Goal: Information Seeking & Learning: Learn about a topic

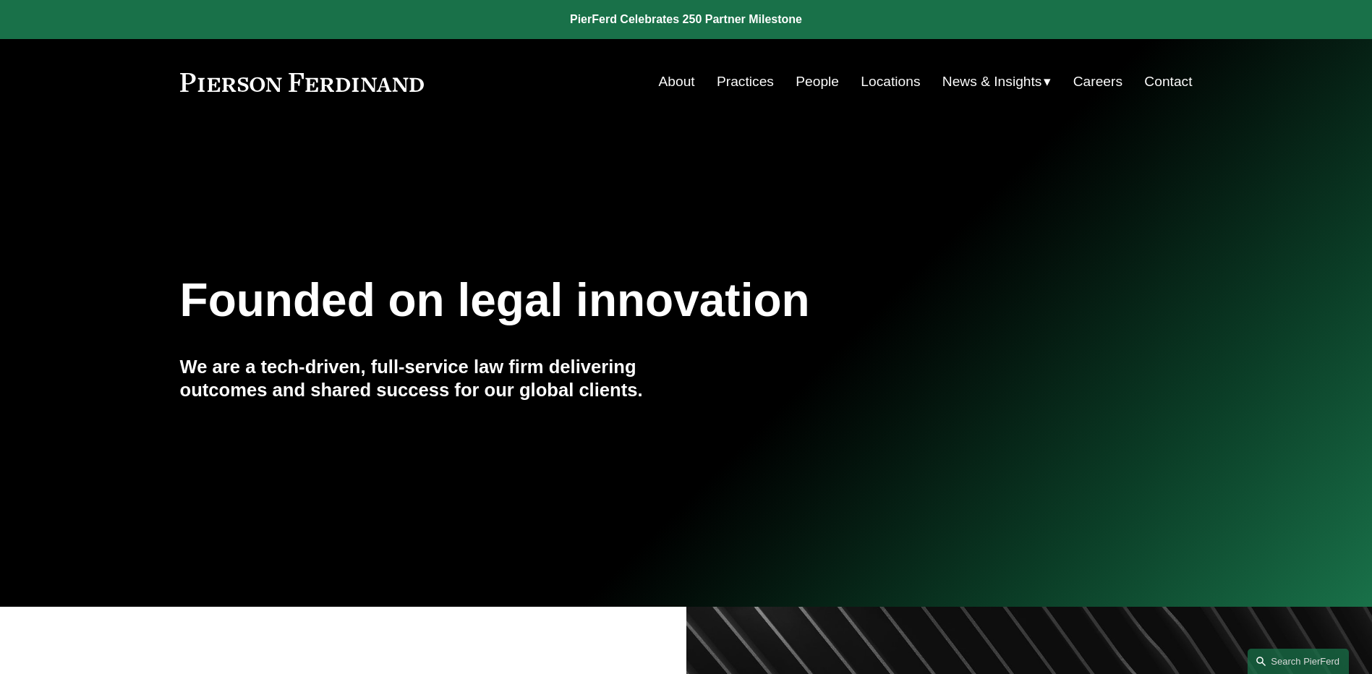
click at [0, 0] on span "News" at bounding box center [0, 0] width 0 height 0
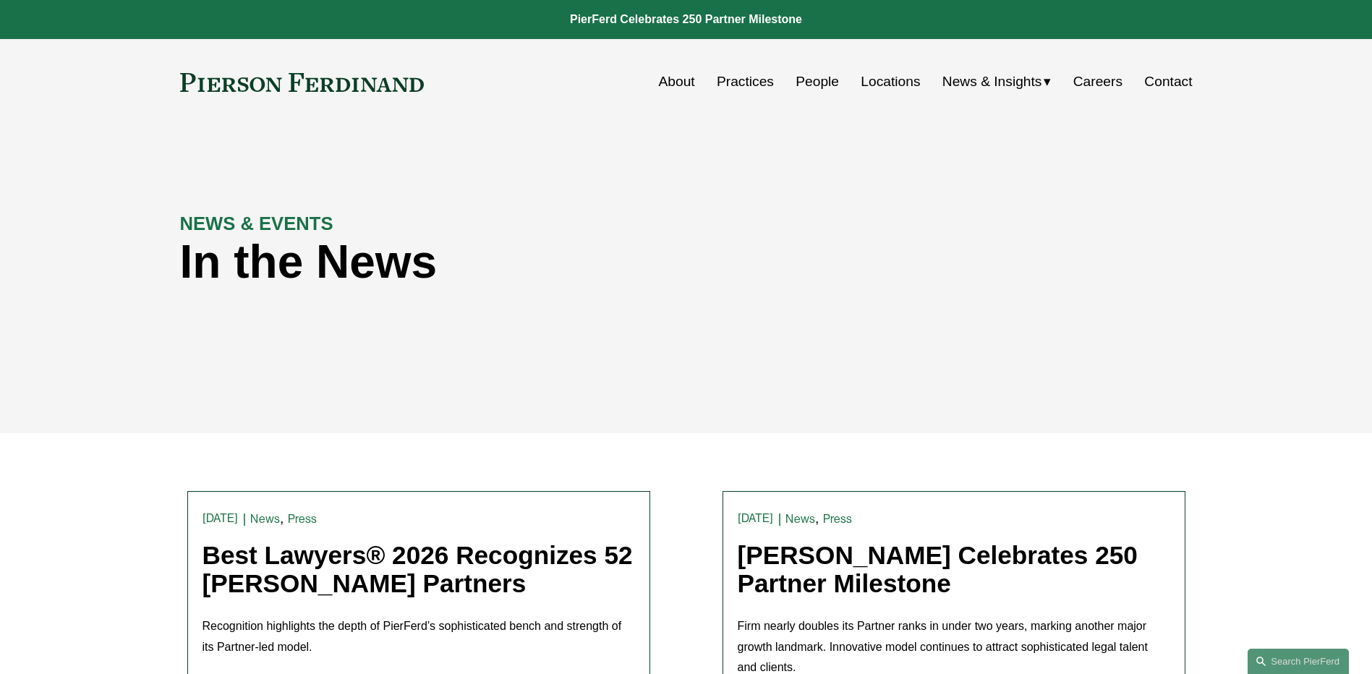
click at [511, 574] on link "Best Lawyers® 2026 Recognizes 52 Pierson Ferdinand Partners" at bounding box center [418, 569] width 430 height 56
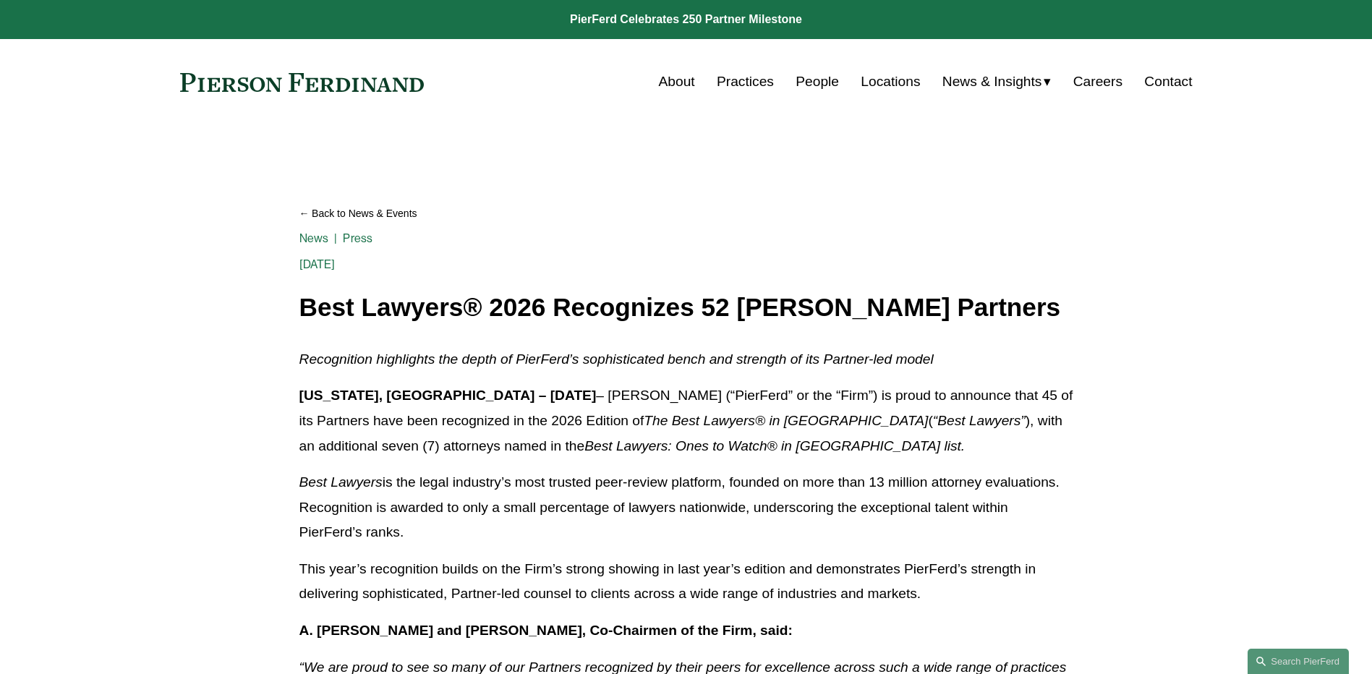
drag, startPoint x: 267, startPoint y: 1, endPoint x: 162, endPoint y: 377, distance: 390.5
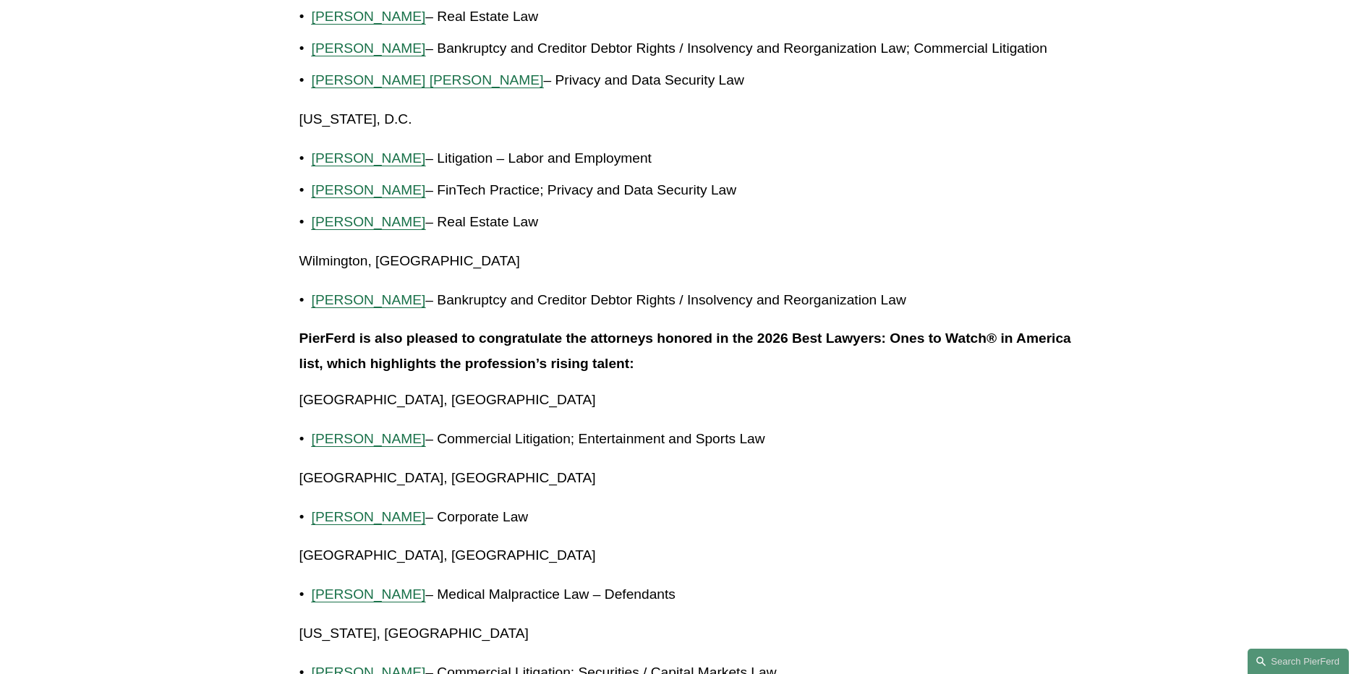
scroll to position [2387, 0]
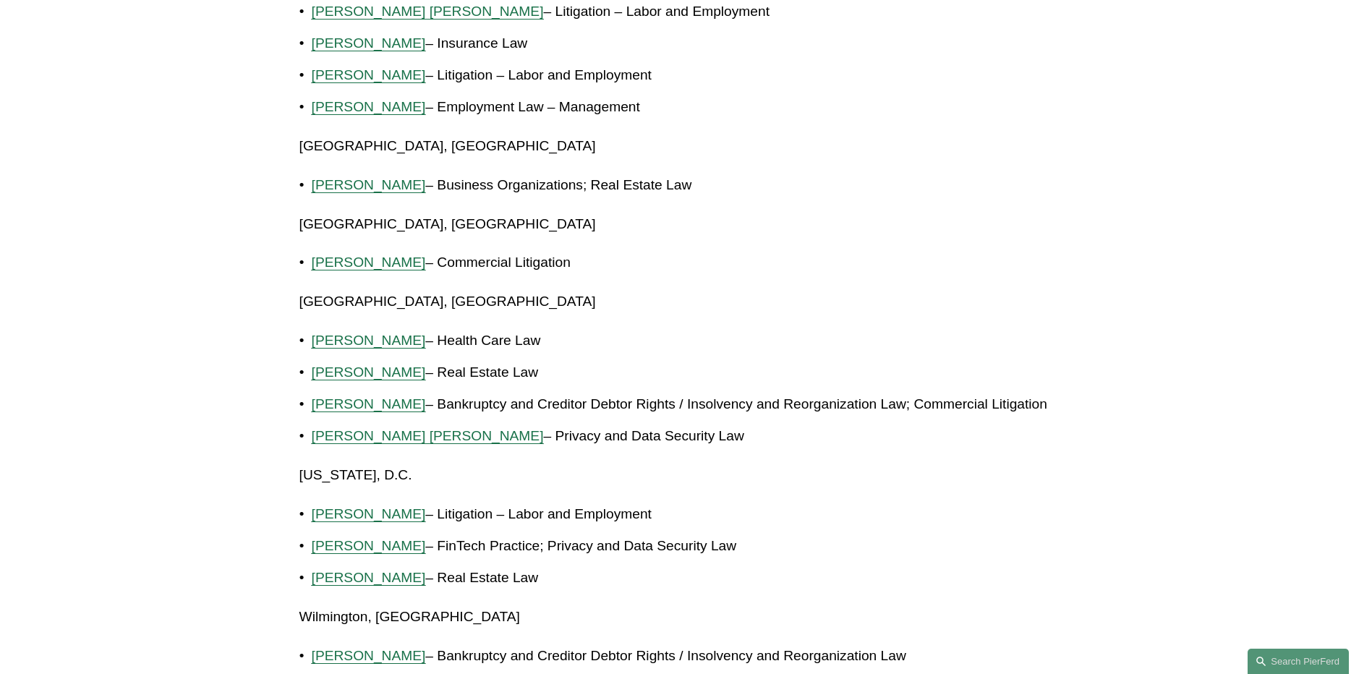
click at [1057, 383] on p "Lauren Parsons Langham – Real Estate Law" at bounding box center [693, 372] width 762 height 25
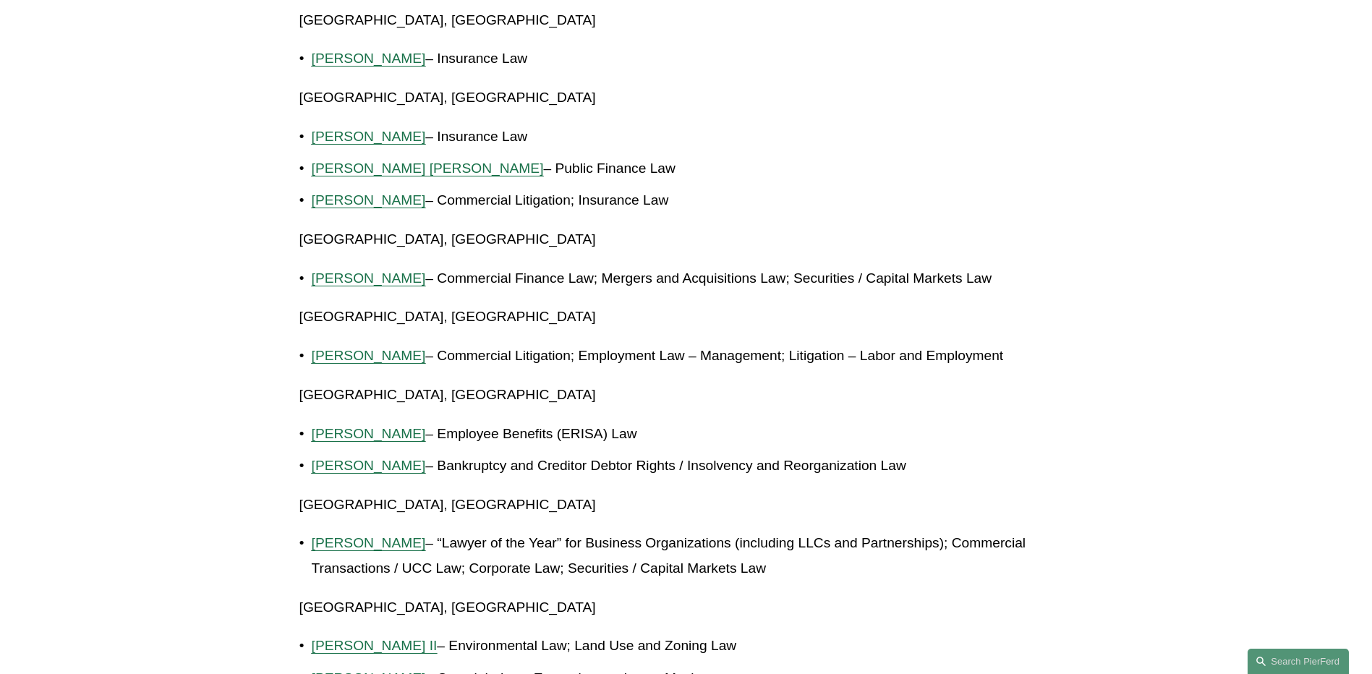
scroll to position [1302, 0]
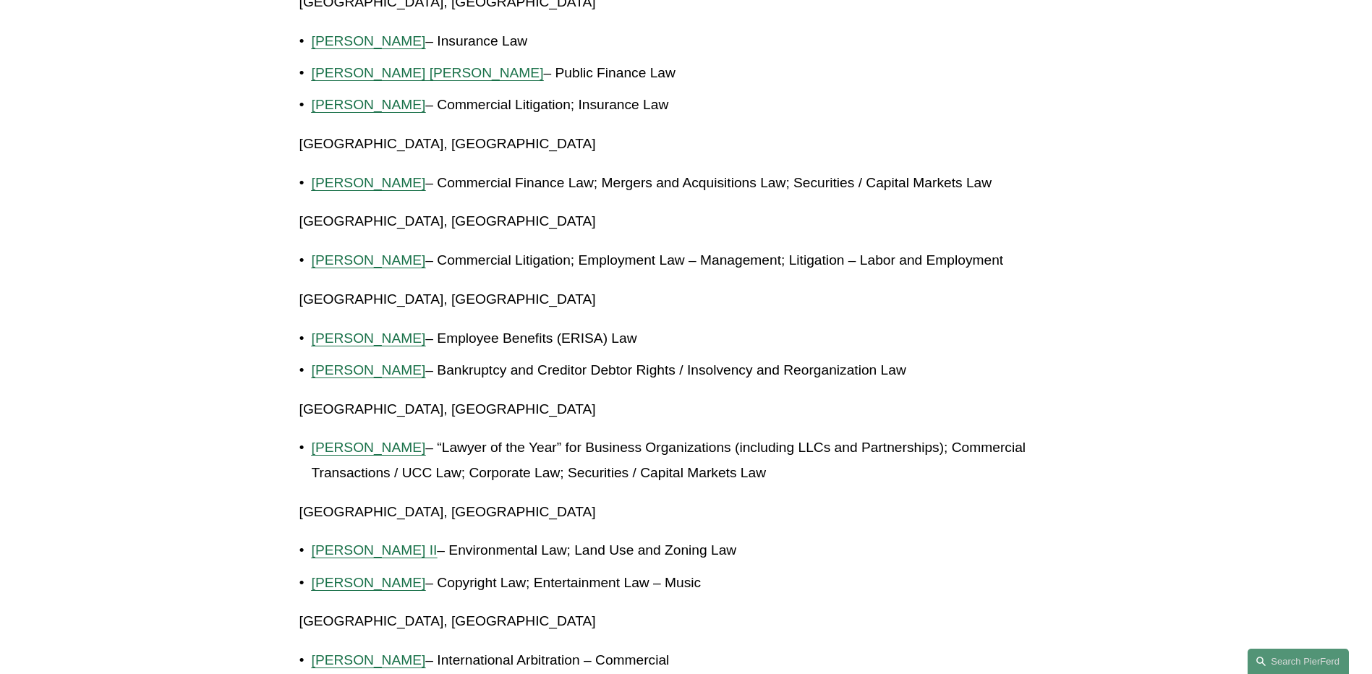
click at [812, 551] on p "Paul Beard II – Environmental Law; Land Use and Zoning Law" at bounding box center [693, 550] width 762 height 25
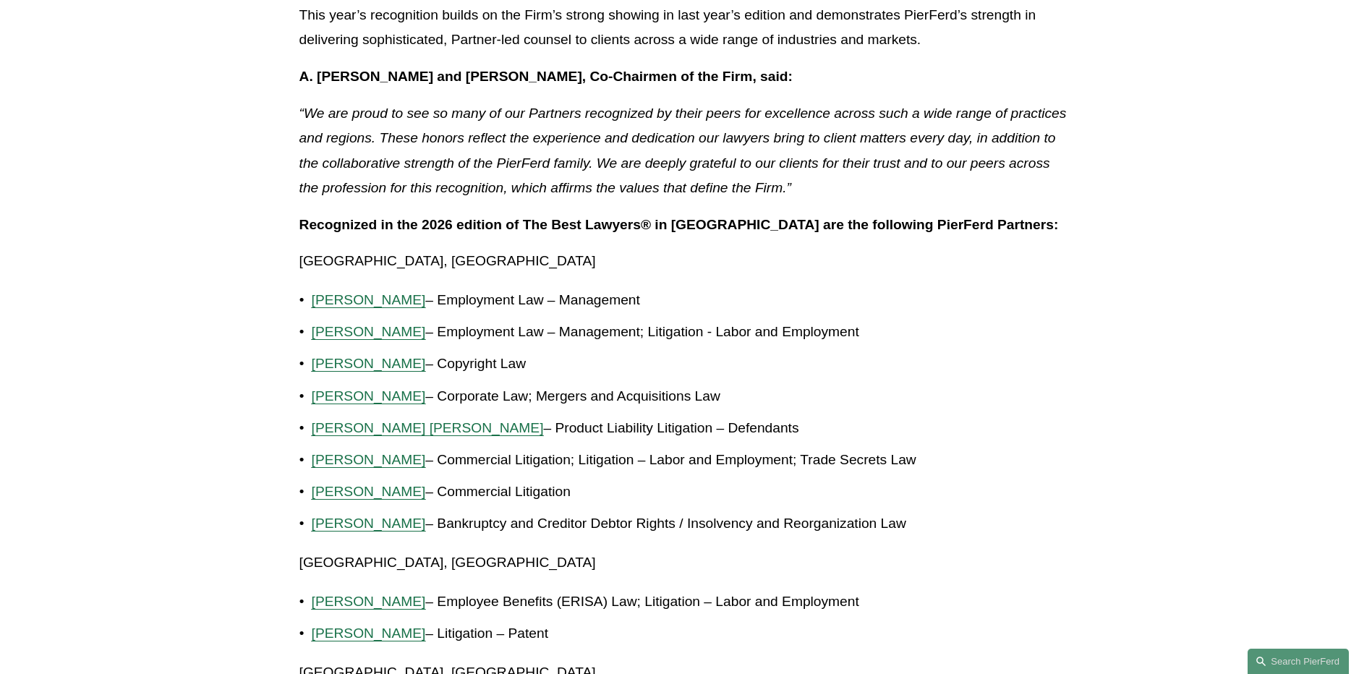
scroll to position [434, 0]
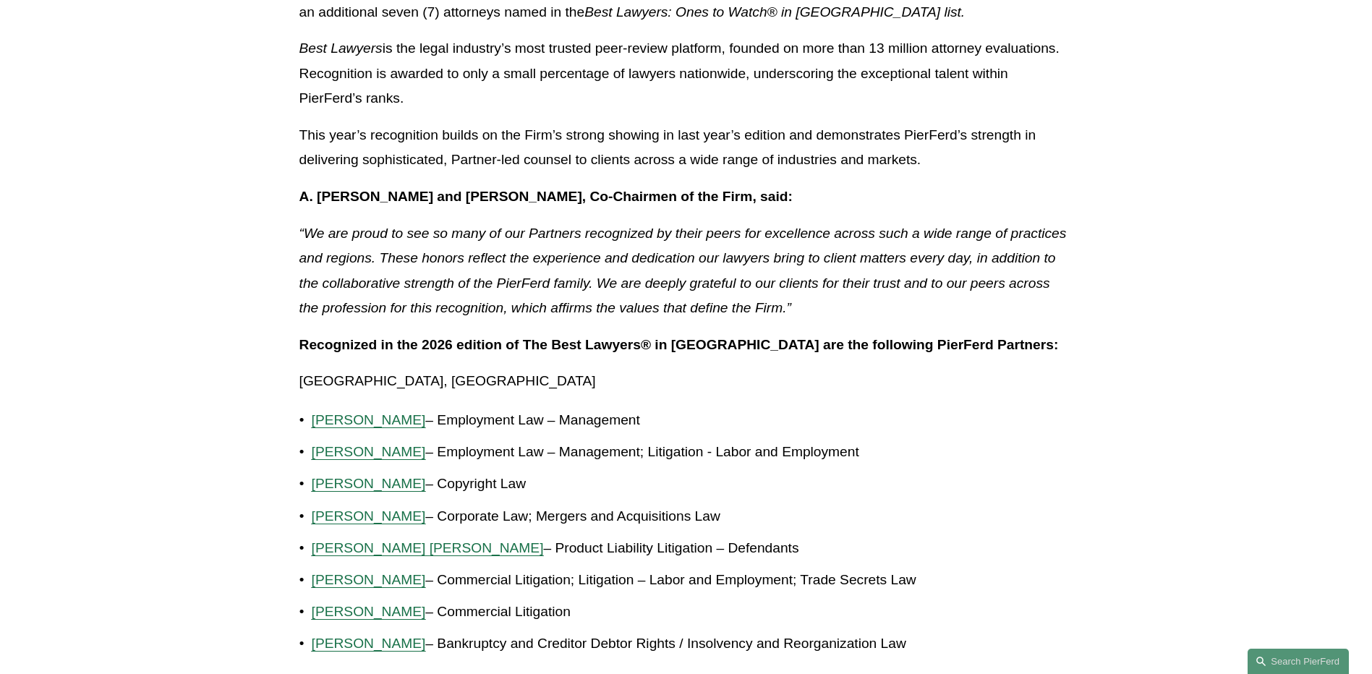
click at [998, 565] on ul "Gordon M. Berger – Employment Law – Management Marquetta J. Bryan – Employment …" at bounding box center [687, 532] width 774 height 249
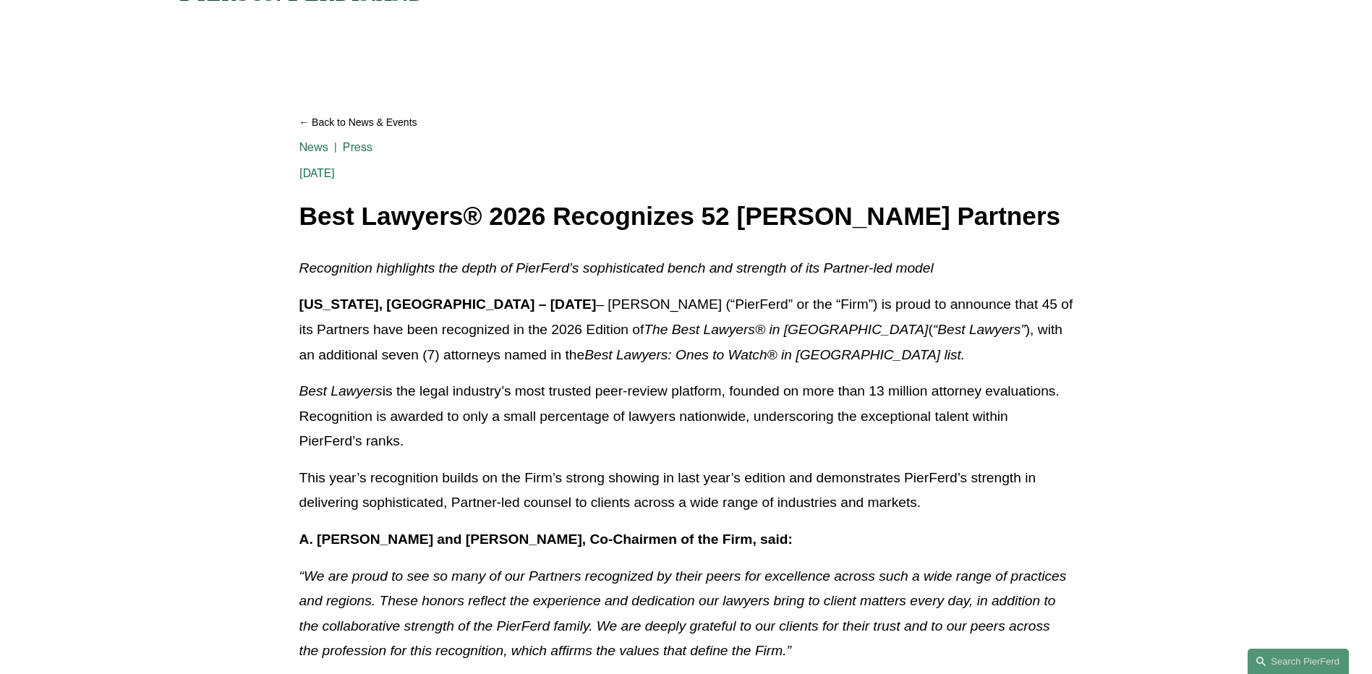
scroll to position [0, 0]
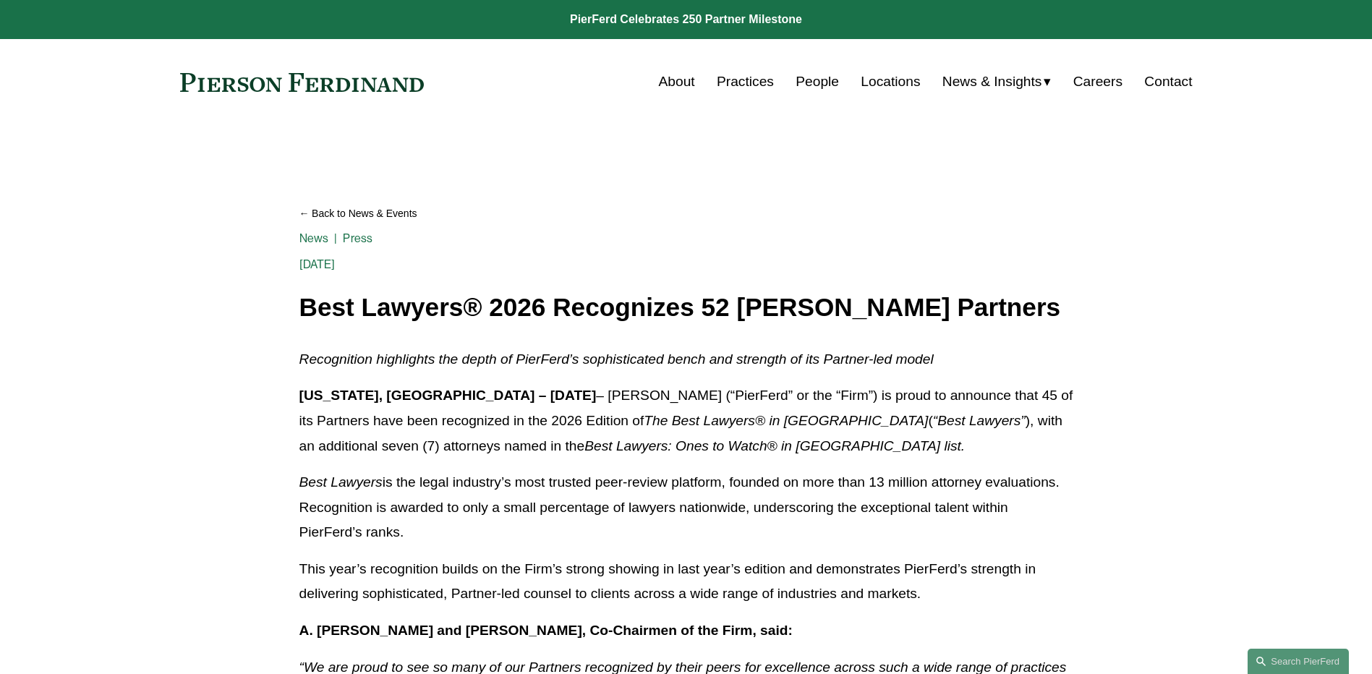
click at [804, 82] on link "People" at bounding box center [817, 81] width 43 height 27
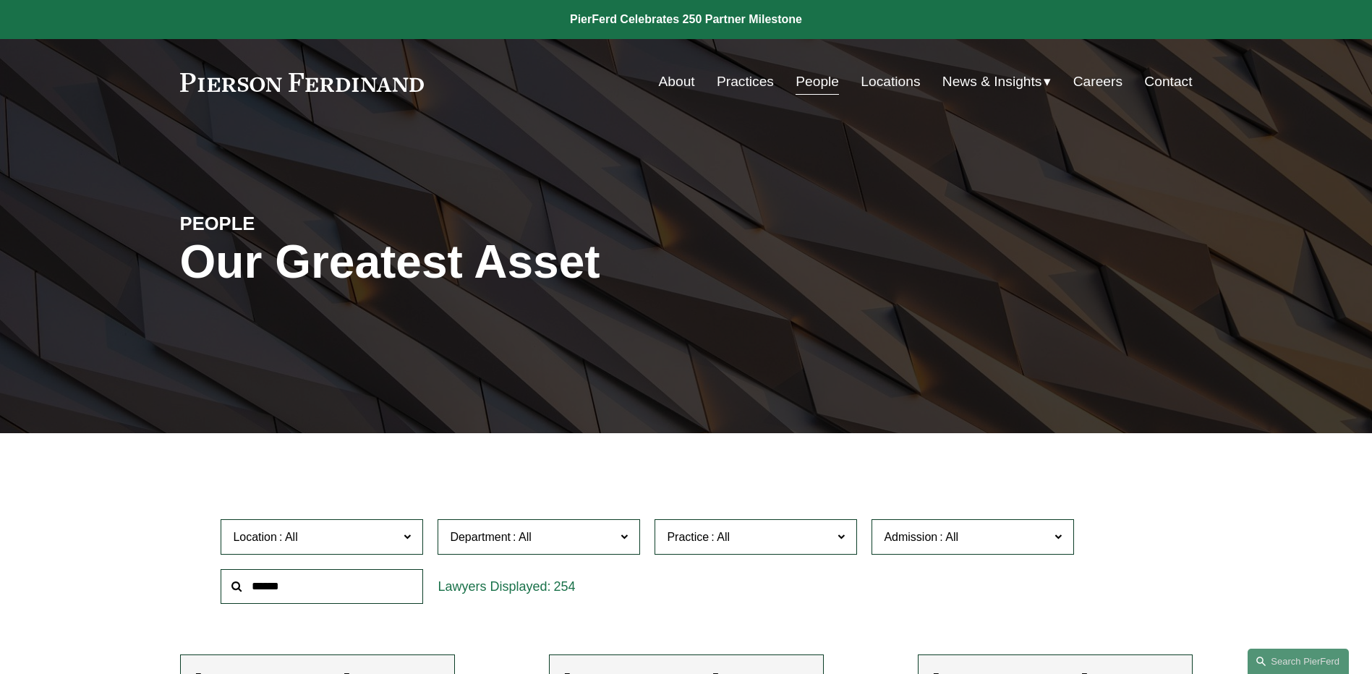
click at [0, 0] on span "News" at bounding box center [0, 0] width 0 height 0
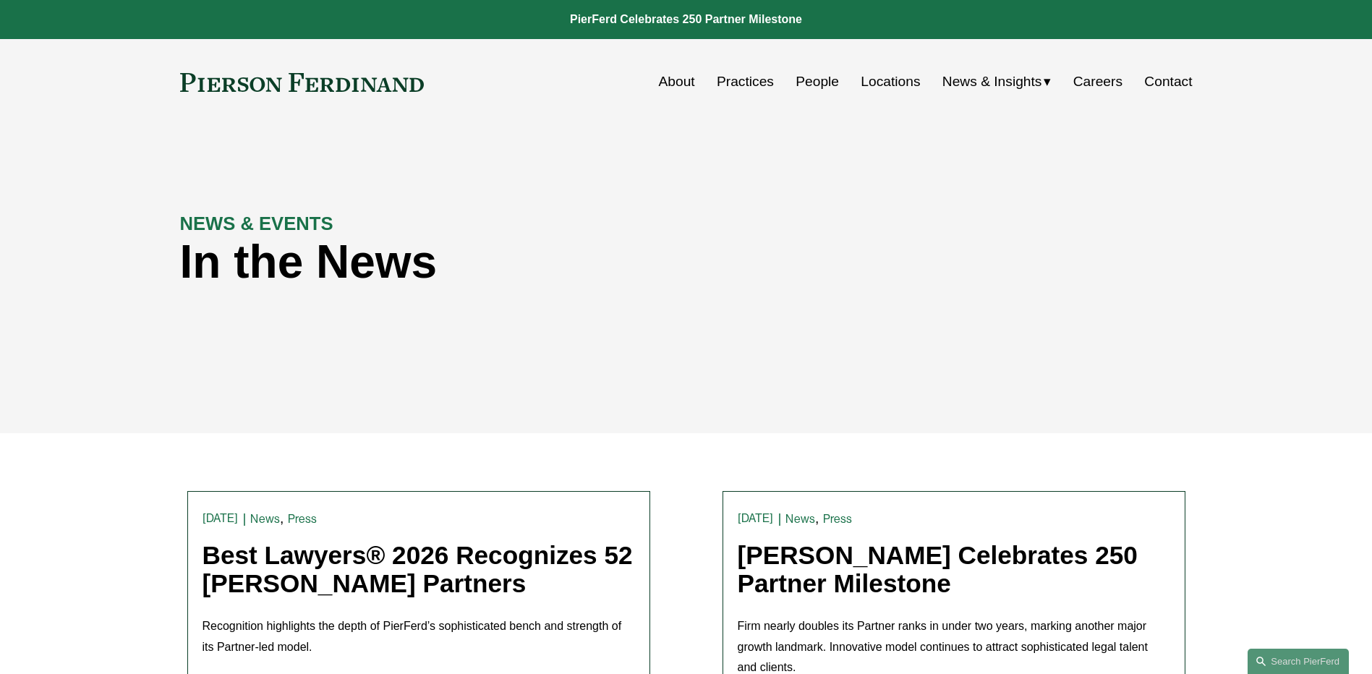
click at [0, 0] on span "Insights" at bounding box center [0, 0] width 0 height 0
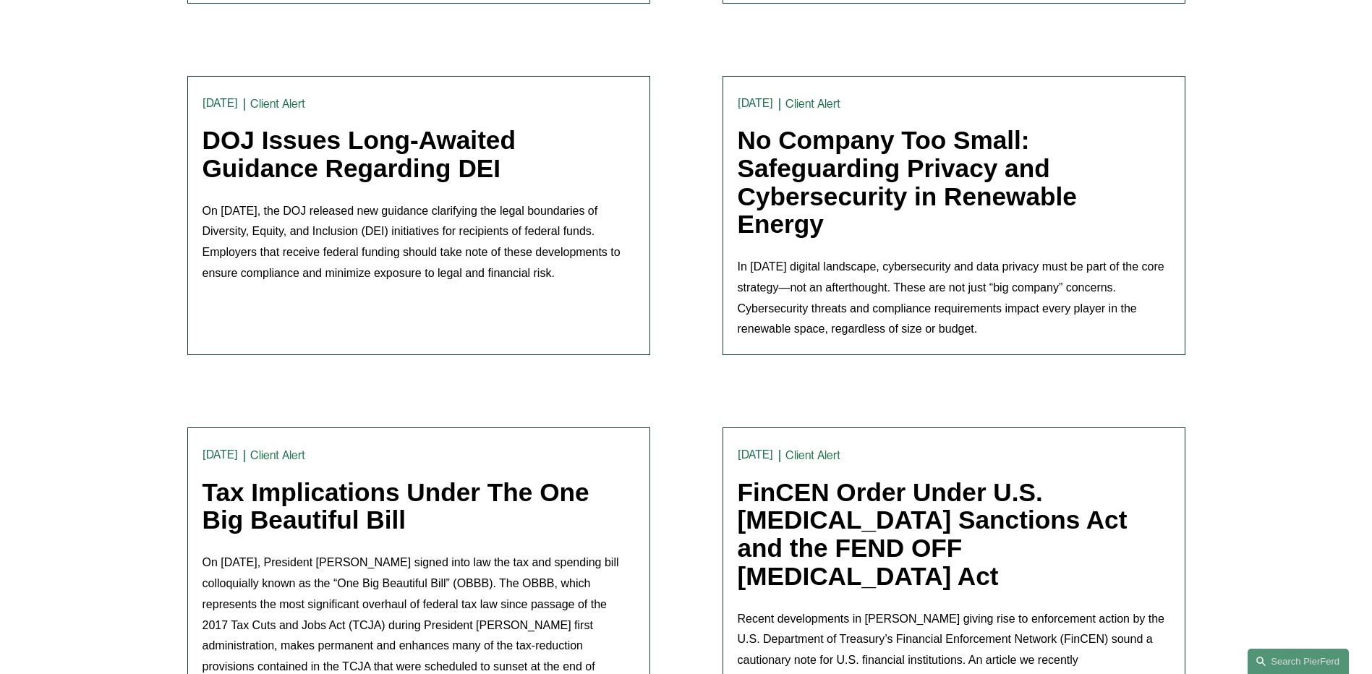
scroll to position [723, 0]
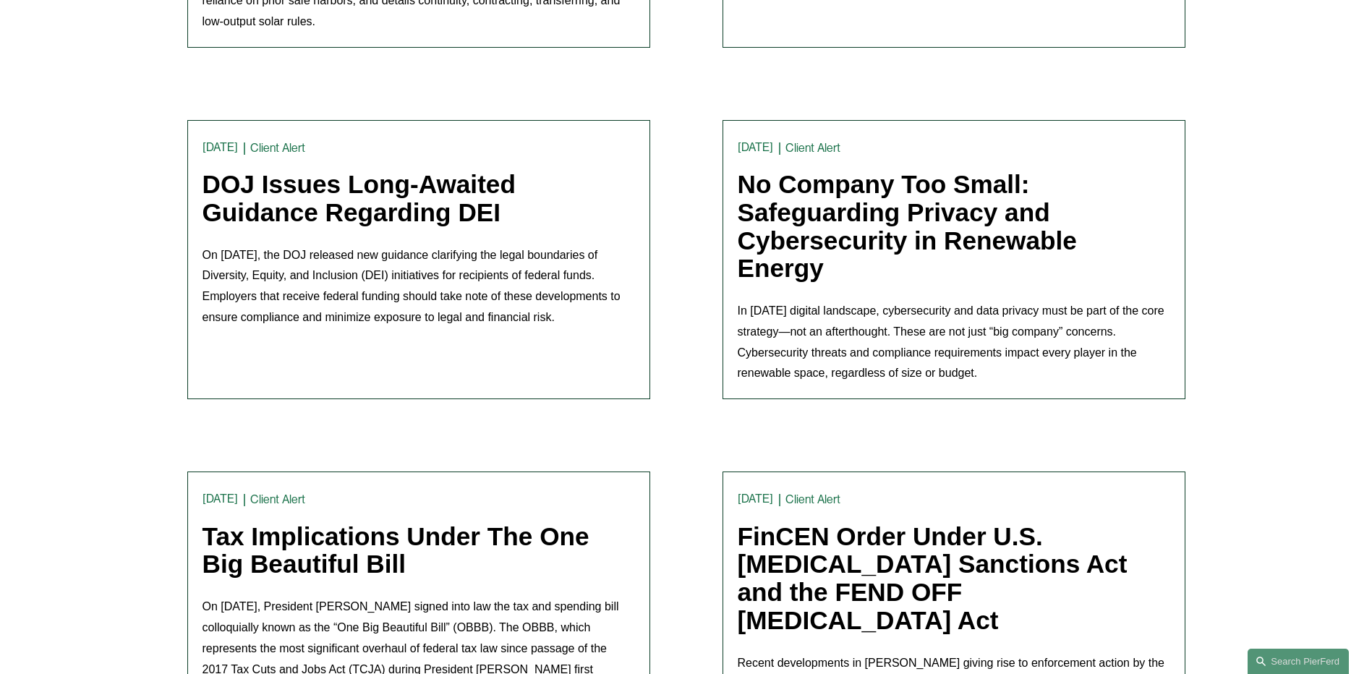
click at [917, 197] on link "No Company Too Small: Safeguarding Privacy and Cybersecurity in Renewable Energy" at bounding box center [907, 226] width 339 height 112
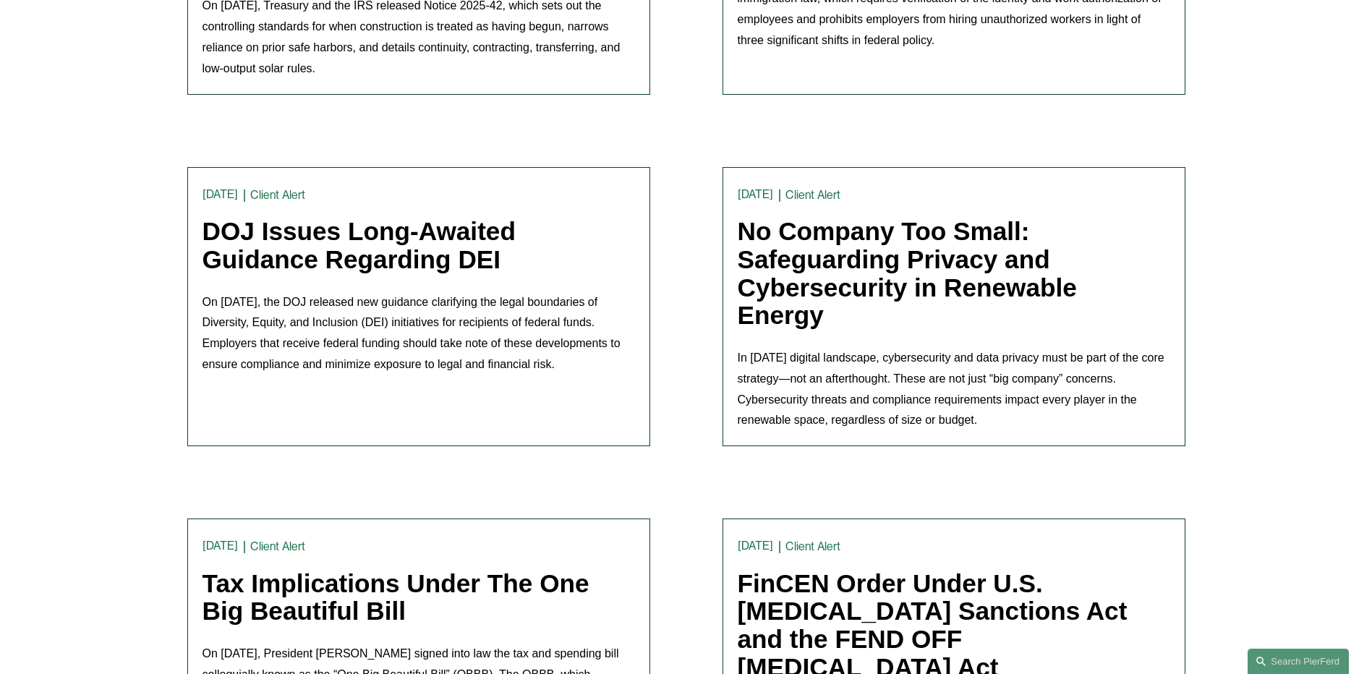
scroll to position [651, 0]
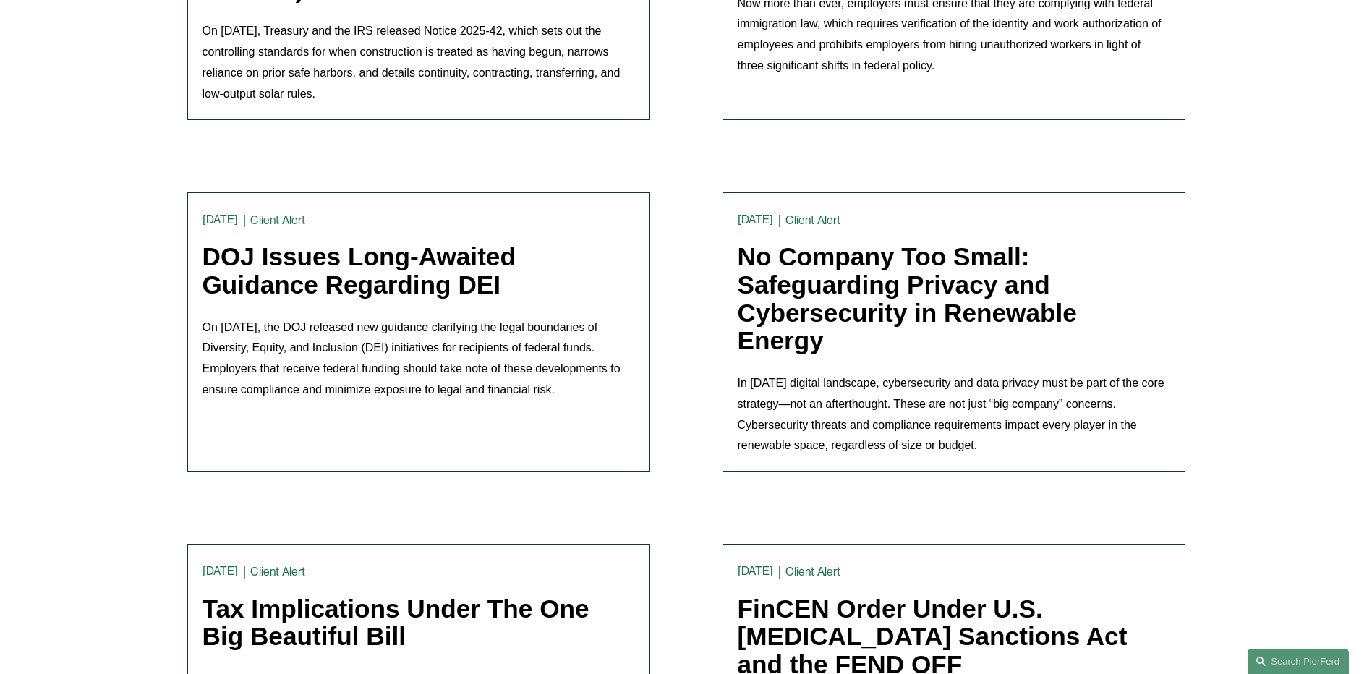
click at [422, 271] on link "DOJ Issues Long-Awaited Guidance Regarding DEI" at bounding box center [359, 270] width 313 height 56
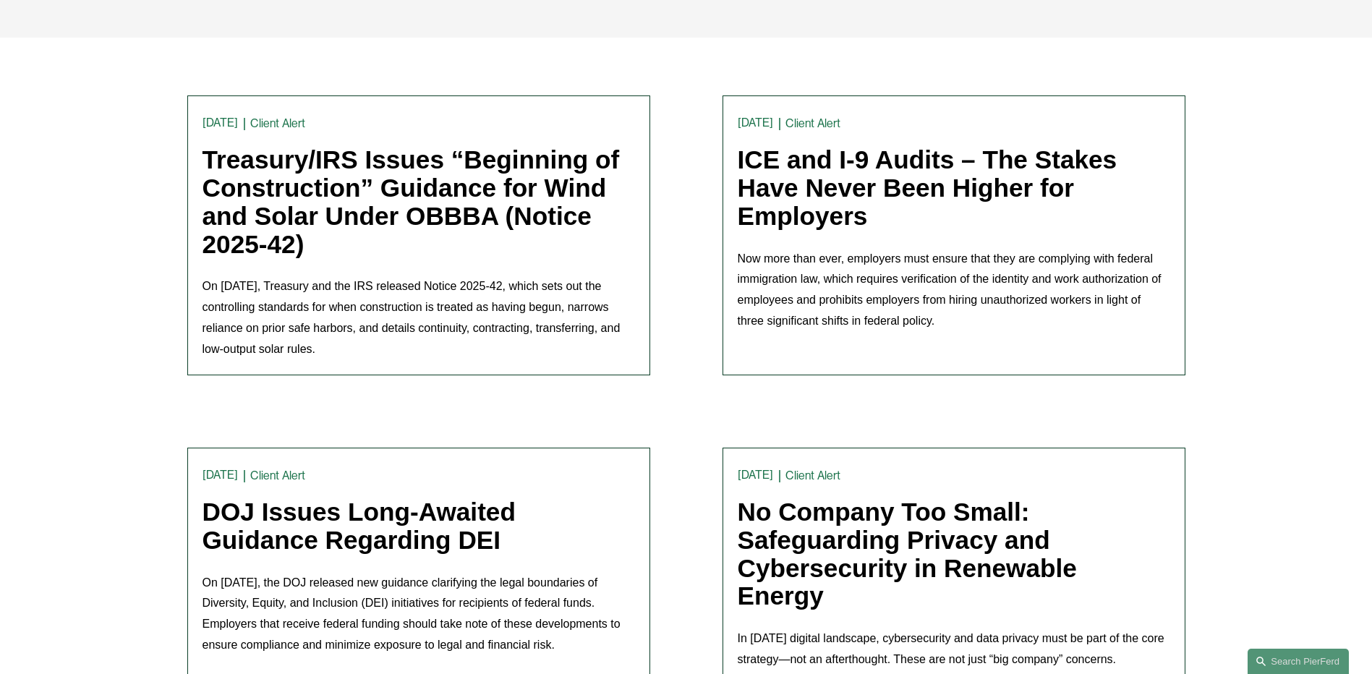
scroll to position [362, 0]
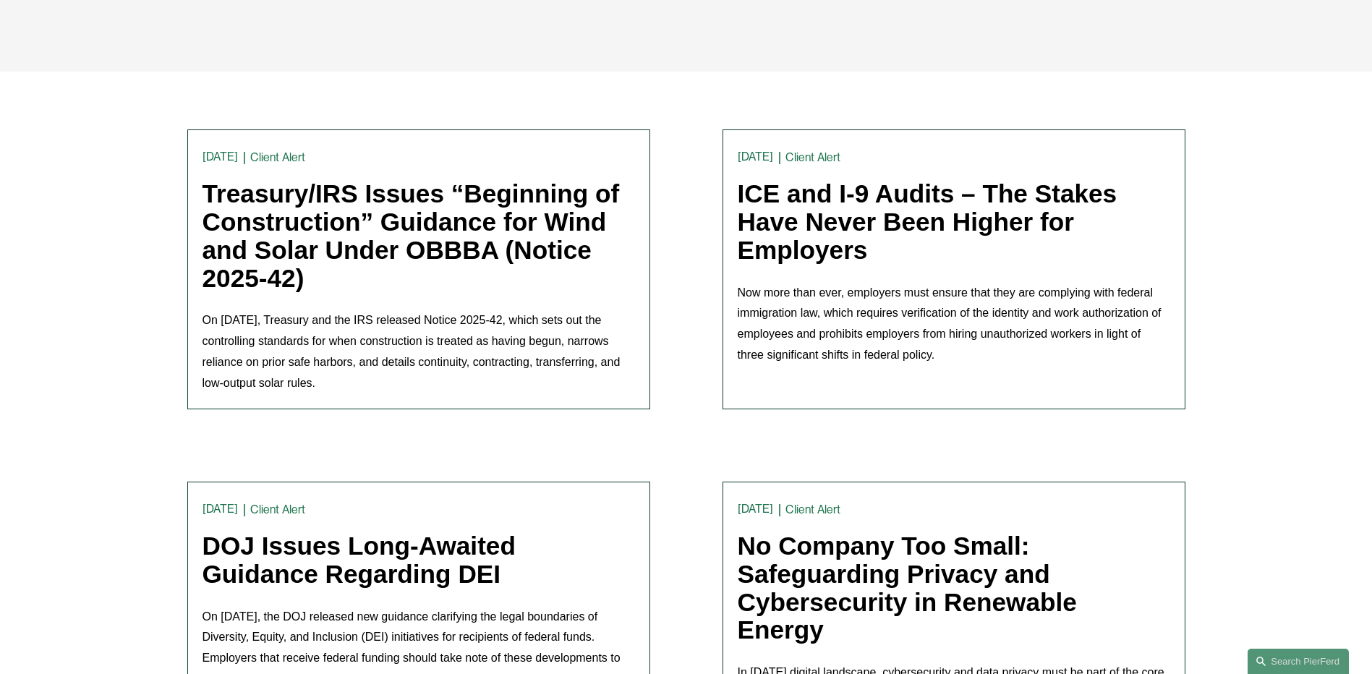
click at [909, 222] on link "ICE and I-9 Audits – The Stakes Have Never Been Higher for Employers" at bounding box center [928, 221] width 380 height 84
click at [363, 230] on link "Treasury/IRS Issues “Beginning of Construction” Guidance for Wind and Solar Und…" at bounding box center [411, 235] width 417 height 112
click at [860, 224] on link "ICE and I-9 Audits – The Stakes Have Never Been Higher for Employers" at bounding box center [928, 221] width 380 height 84
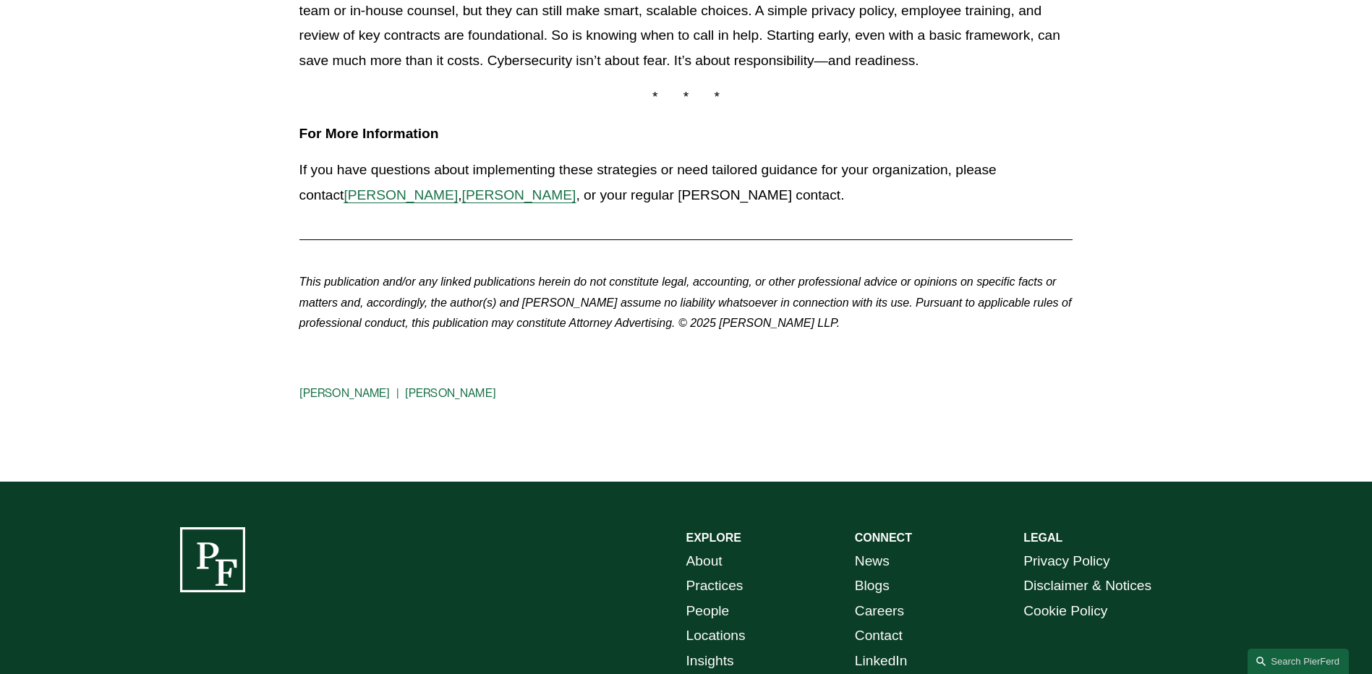
scroll to position [1375, 0]
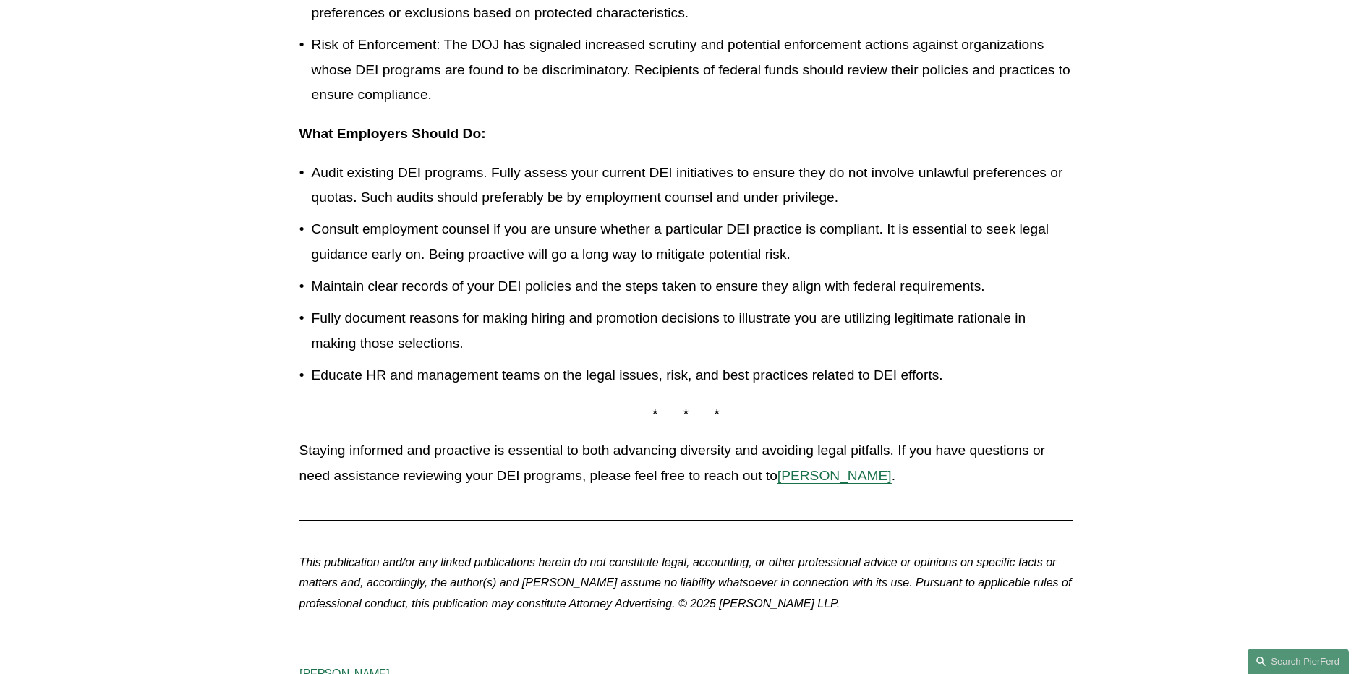
scroll to position [868, 0]
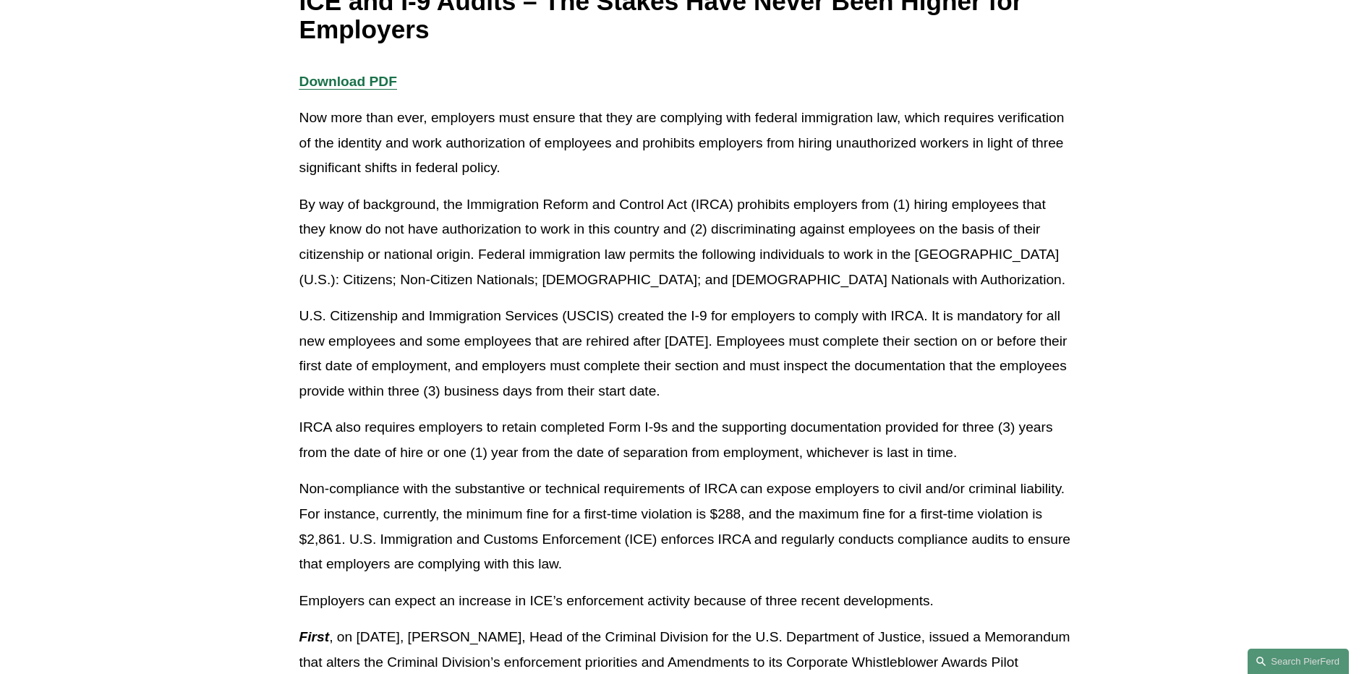
scroll to position [289, 0]
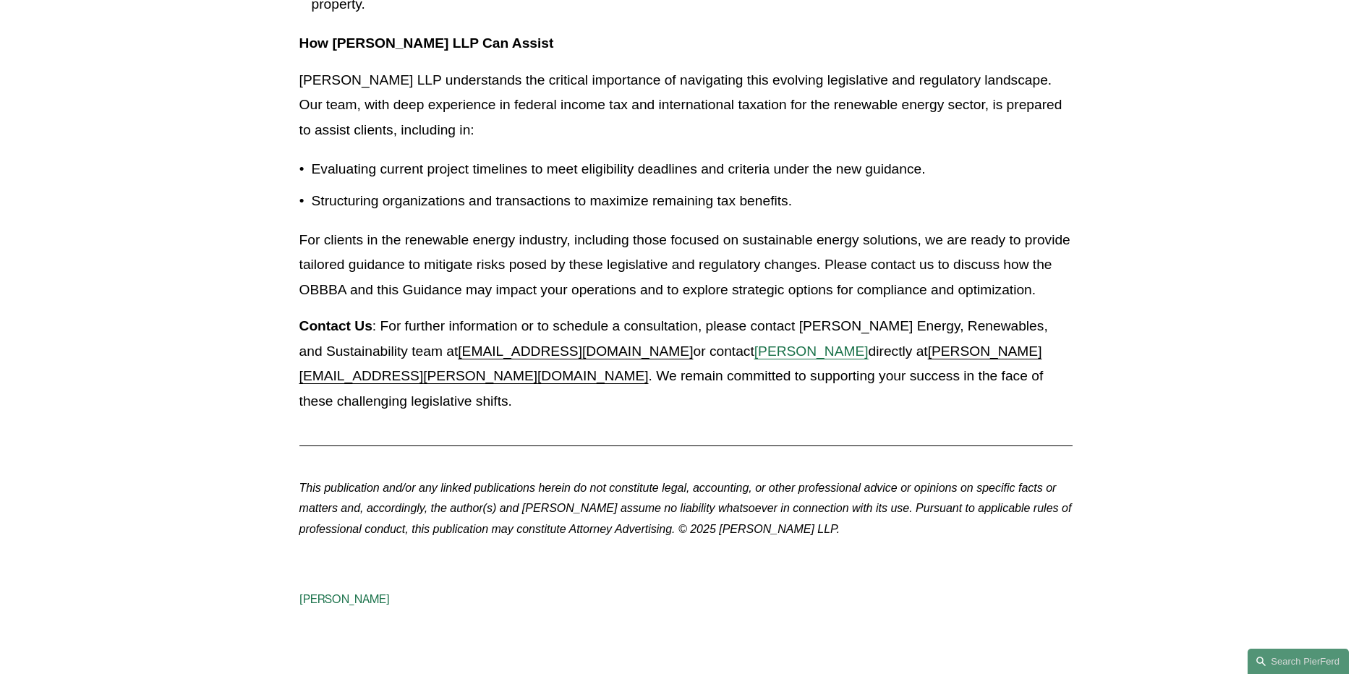
scroll to position [2315, 0]
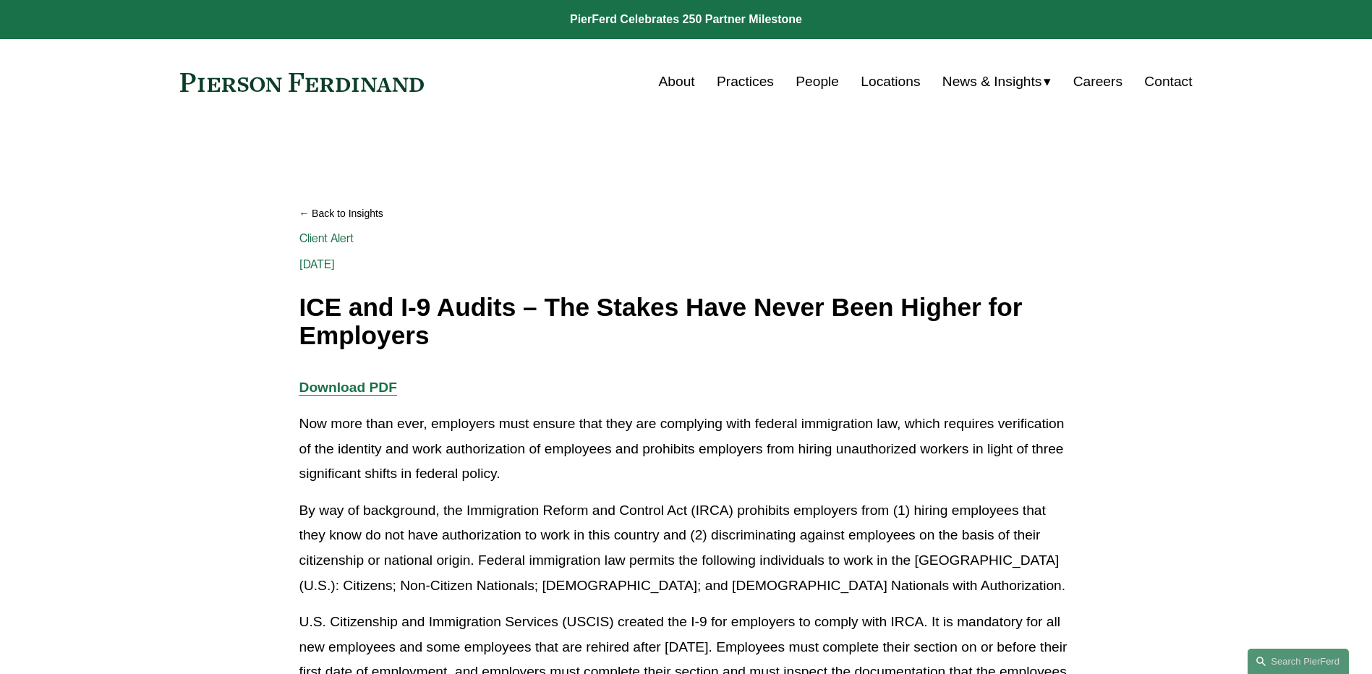
click at [797, 83] on link "People" at bounding box center [817, 81] width 43 height 27
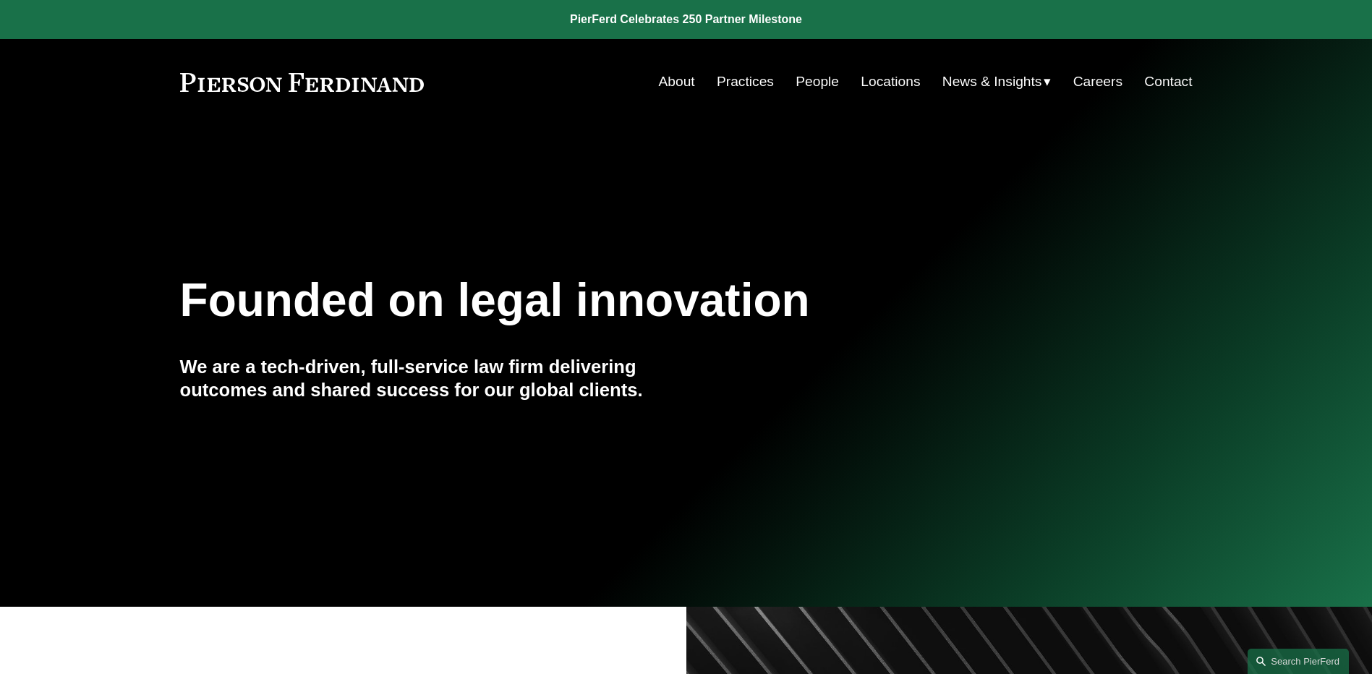
click at [801, 73] on link "People" at bounding box center [817, 81] width 43 height 27
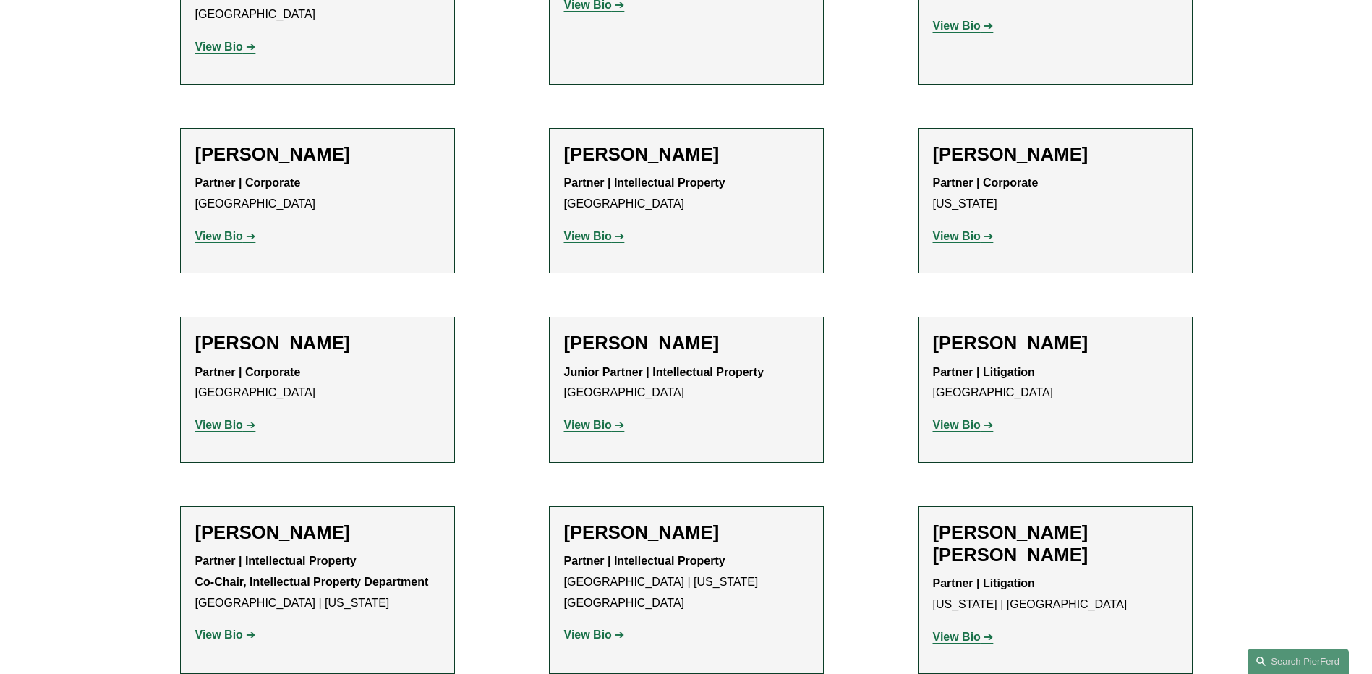
scroll to position [8609, 0]
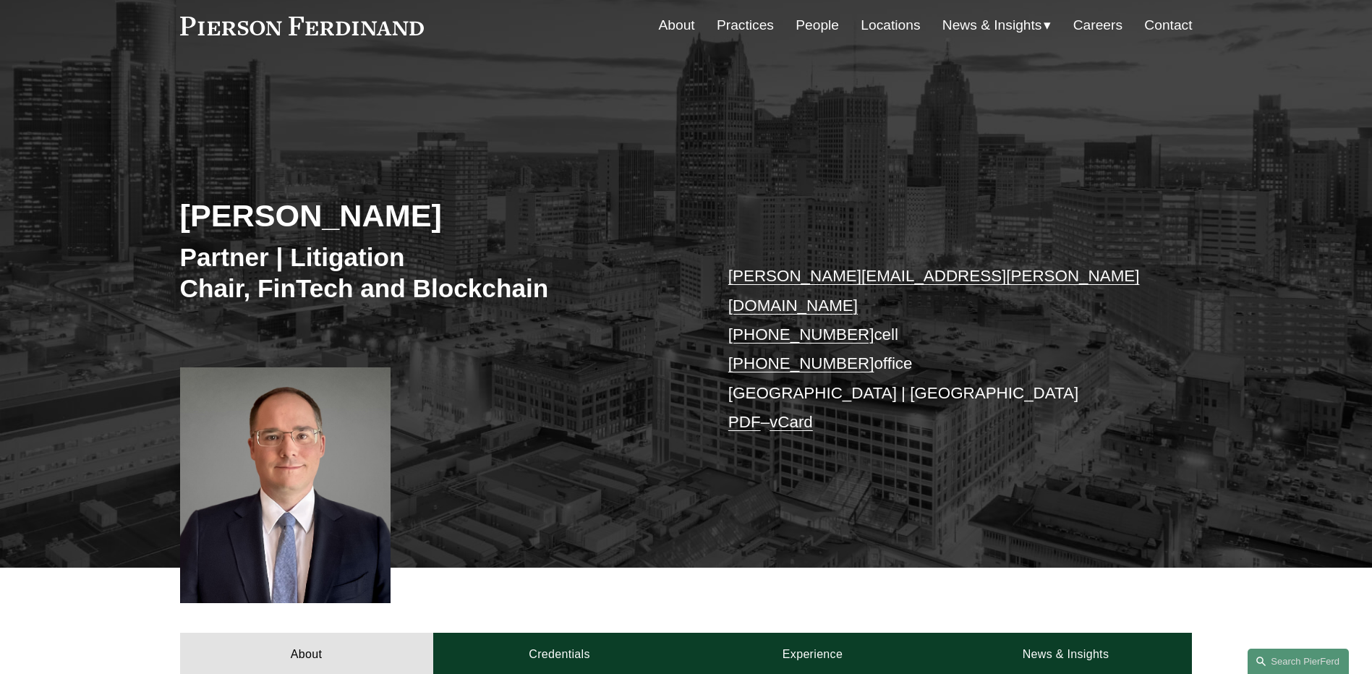
scroll to position [217, 0]
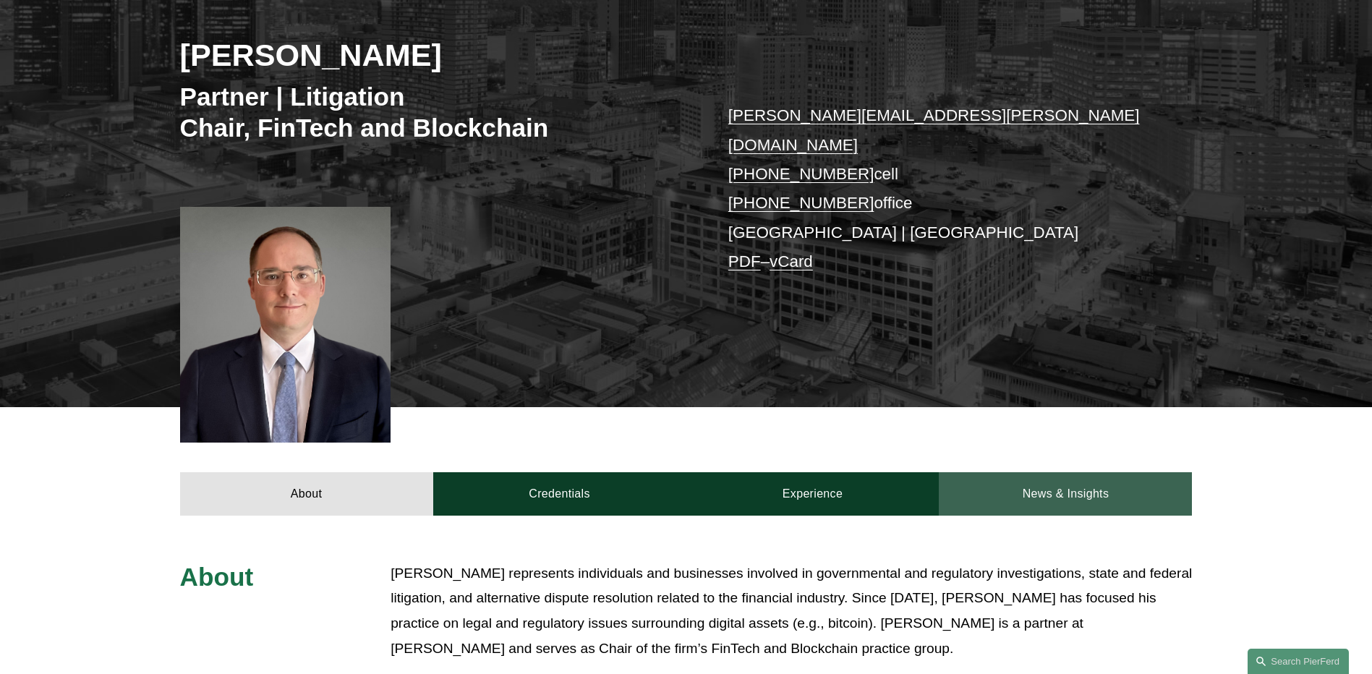
click at [1095, 476] on link "News & Insights" at bounding box center [1065, 493] width 253 height 43
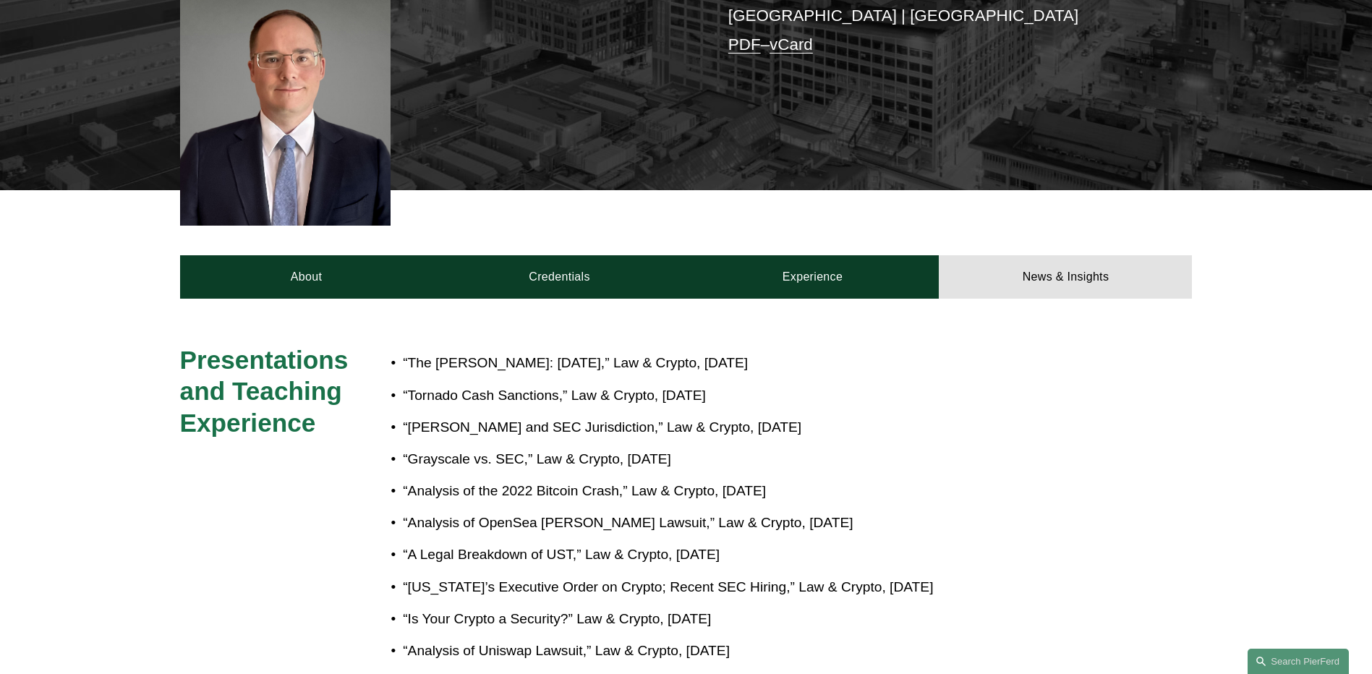
scroll to position [0, 0]
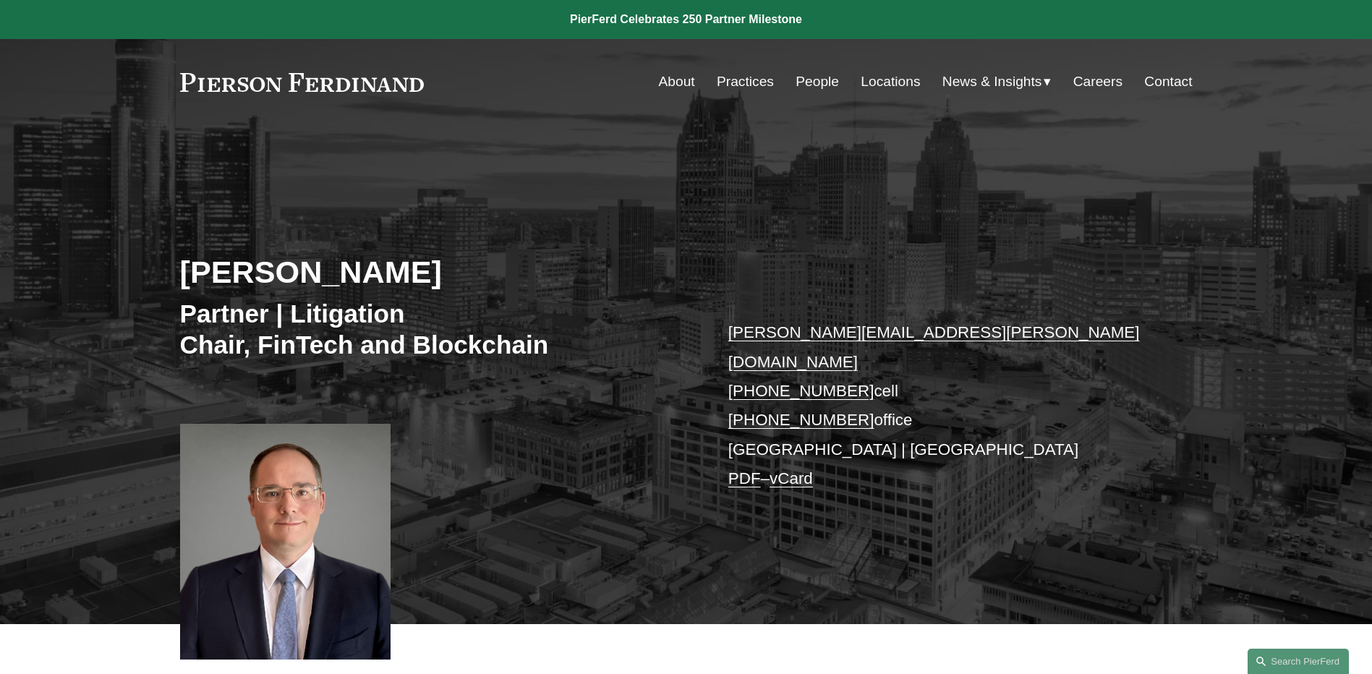
click at [0, 0] on span "News" at bounding box center [0, 0] width 0 height 0
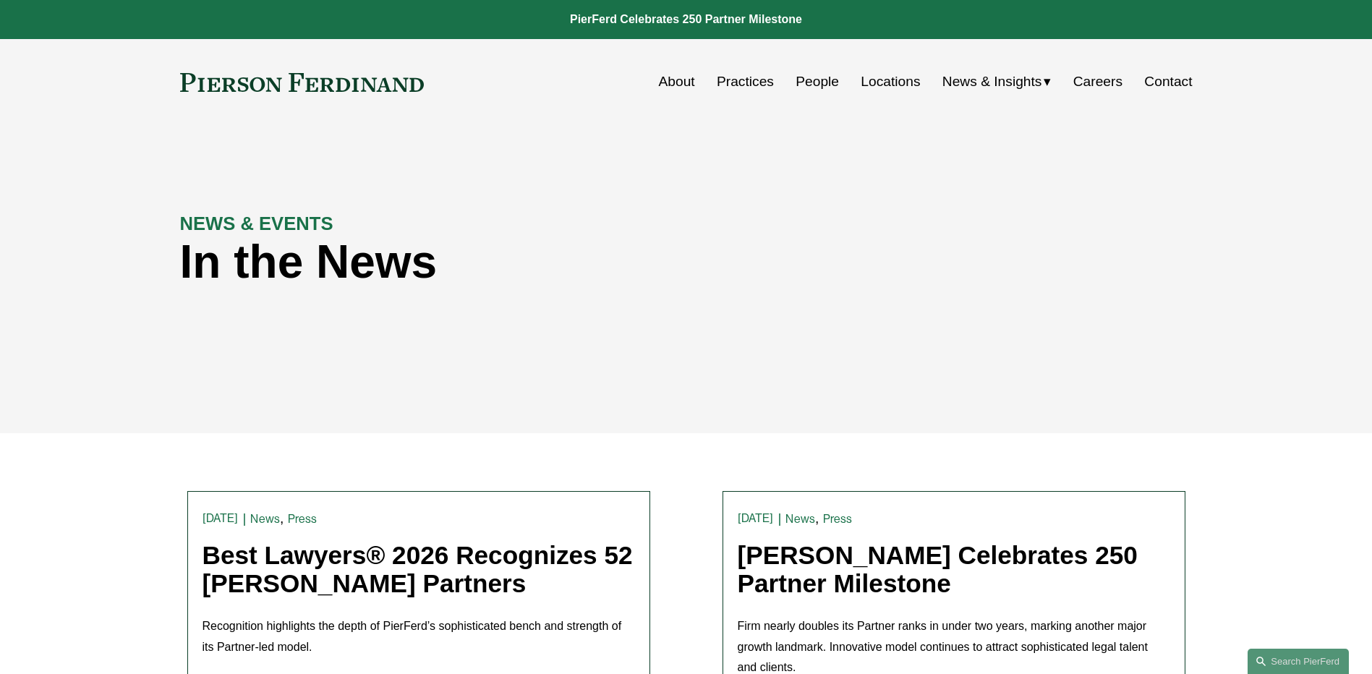
click at [810, 84] on link "People" at bounding box center [817, 81] width 43 height 27
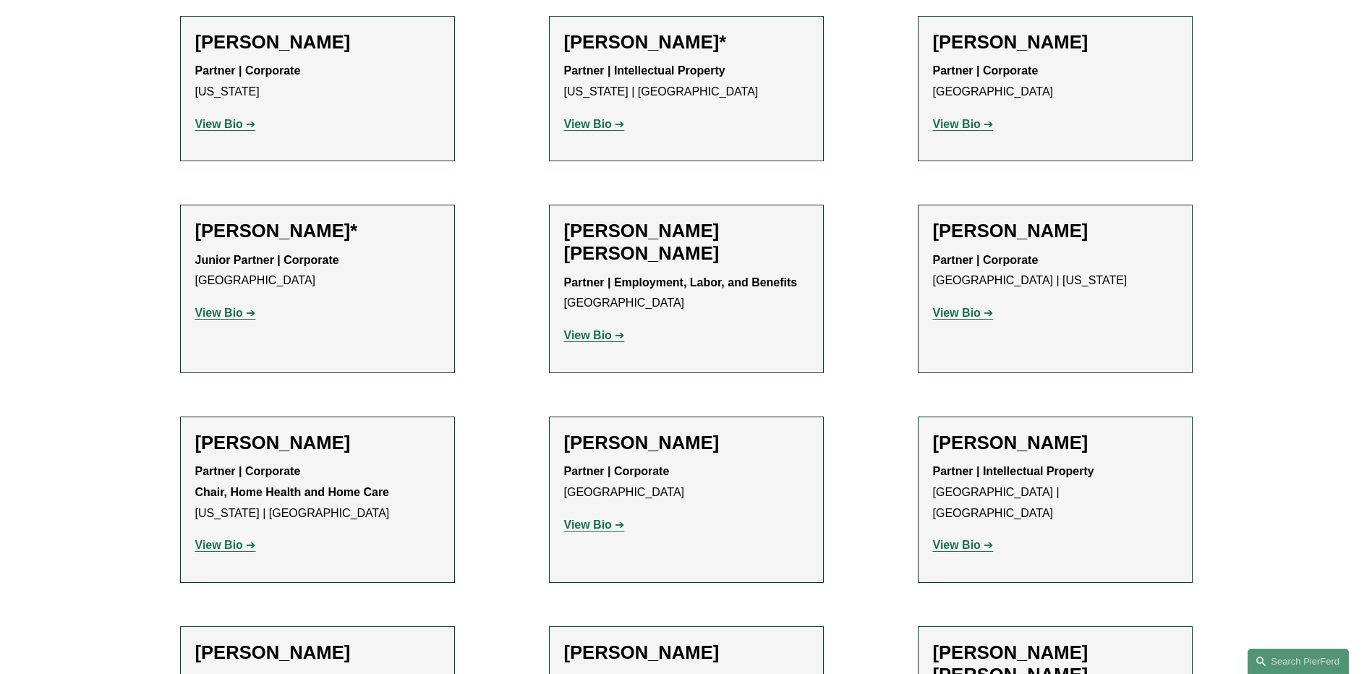
scroll to position [868, 0]
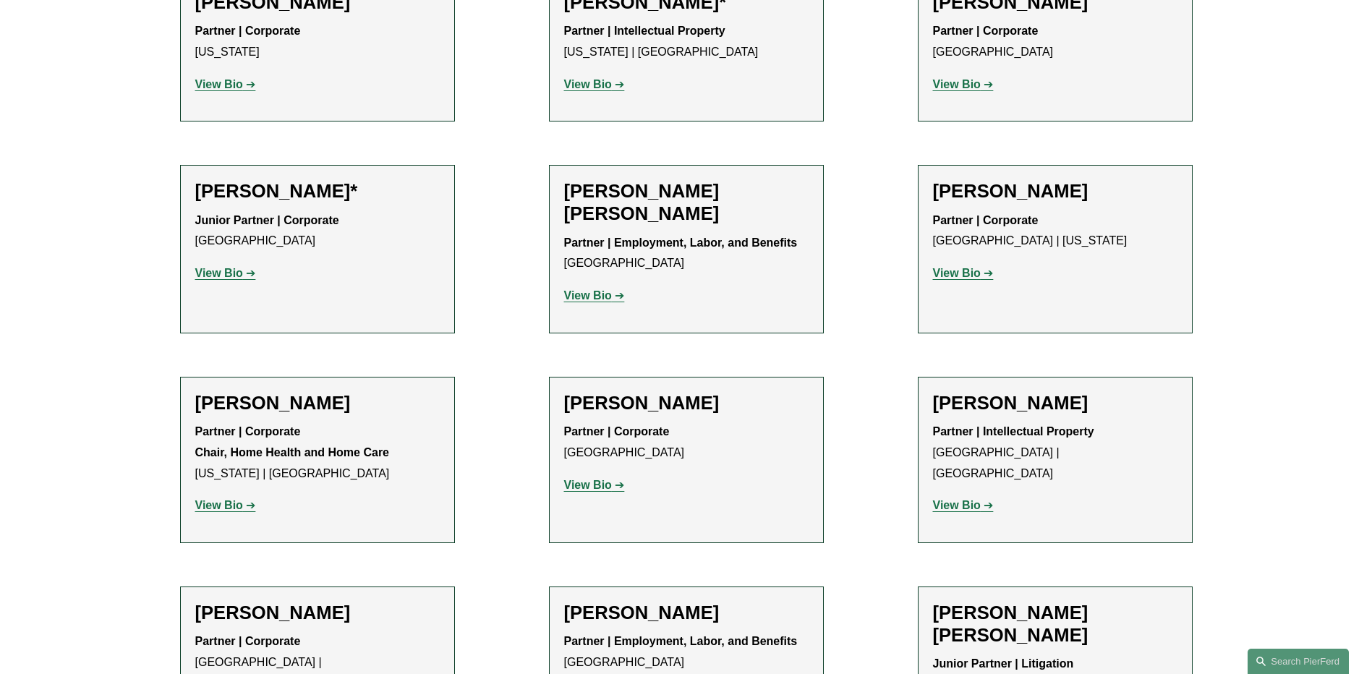
click at [969, 272] on strong "View Bio" at bounding box center [957, 273] width 48 height 12
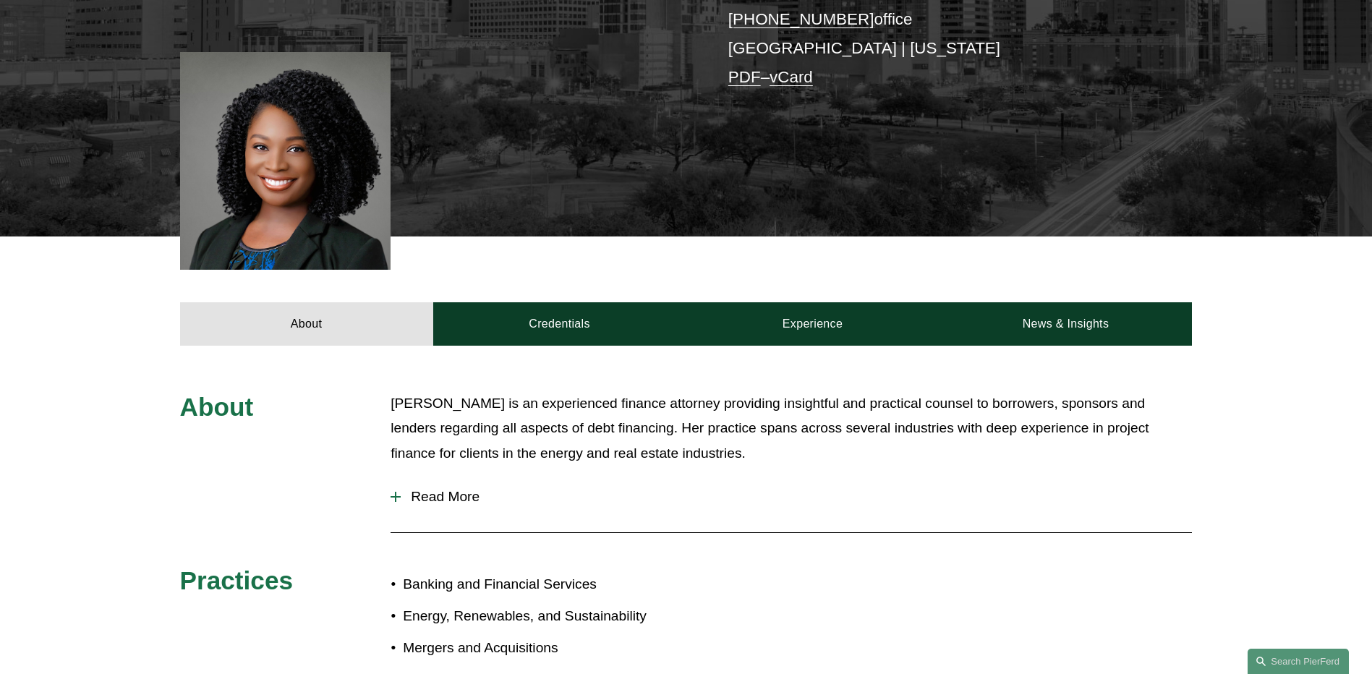
scroll to position [434, 0]
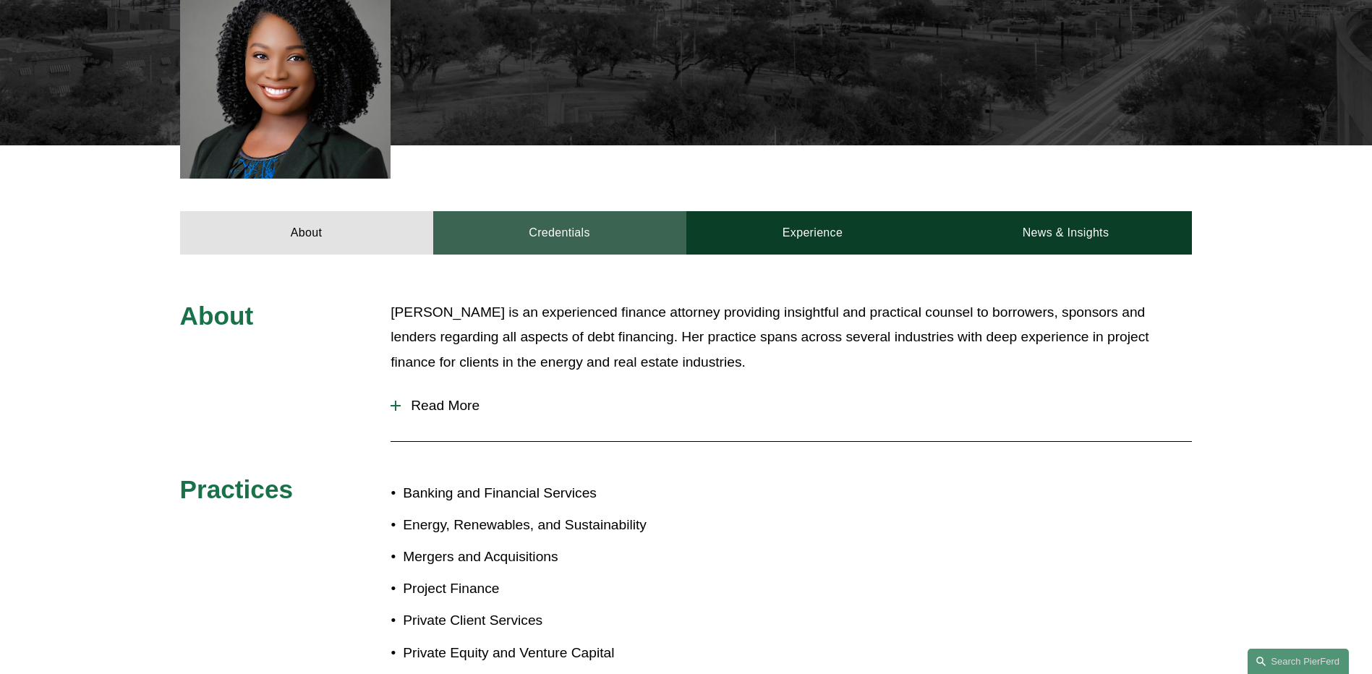
click at [570, 223] on link "Credentials" at bounding box center [559, 232] width 253 height 43
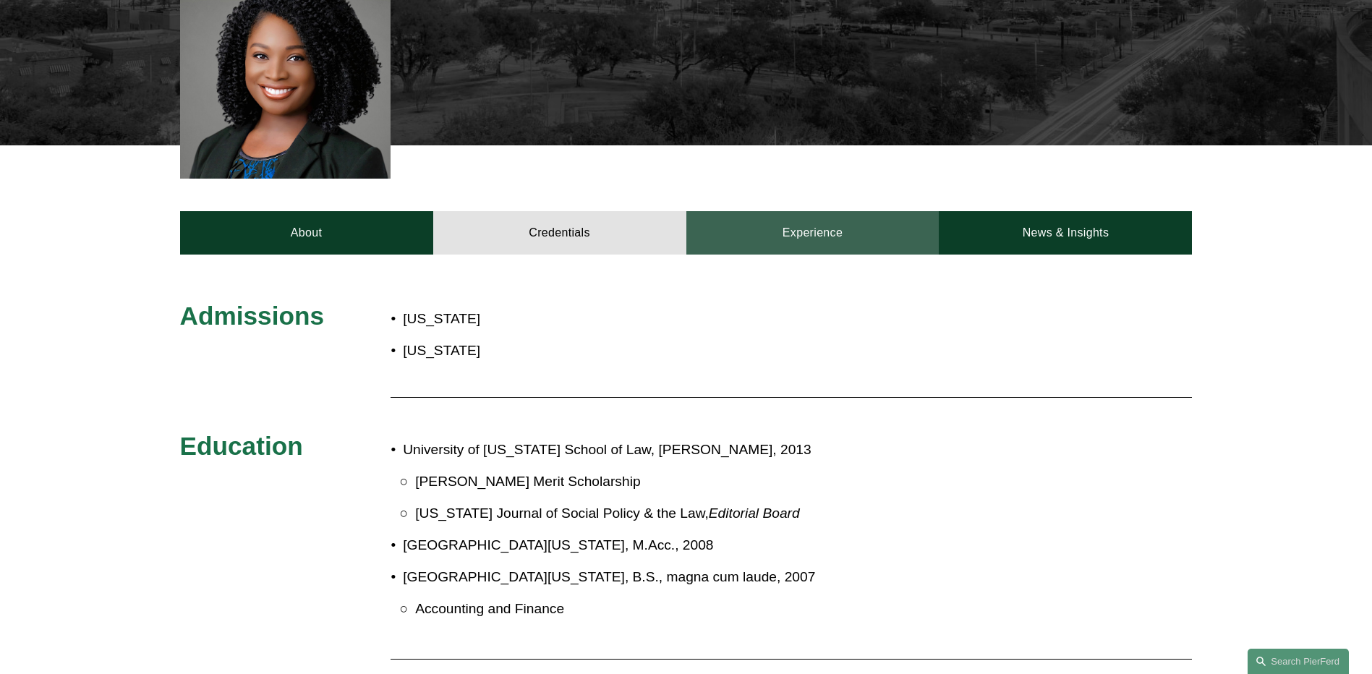
click at [773, 247] on link "Experience" at bounding box center [813, 232] width 253 height 43
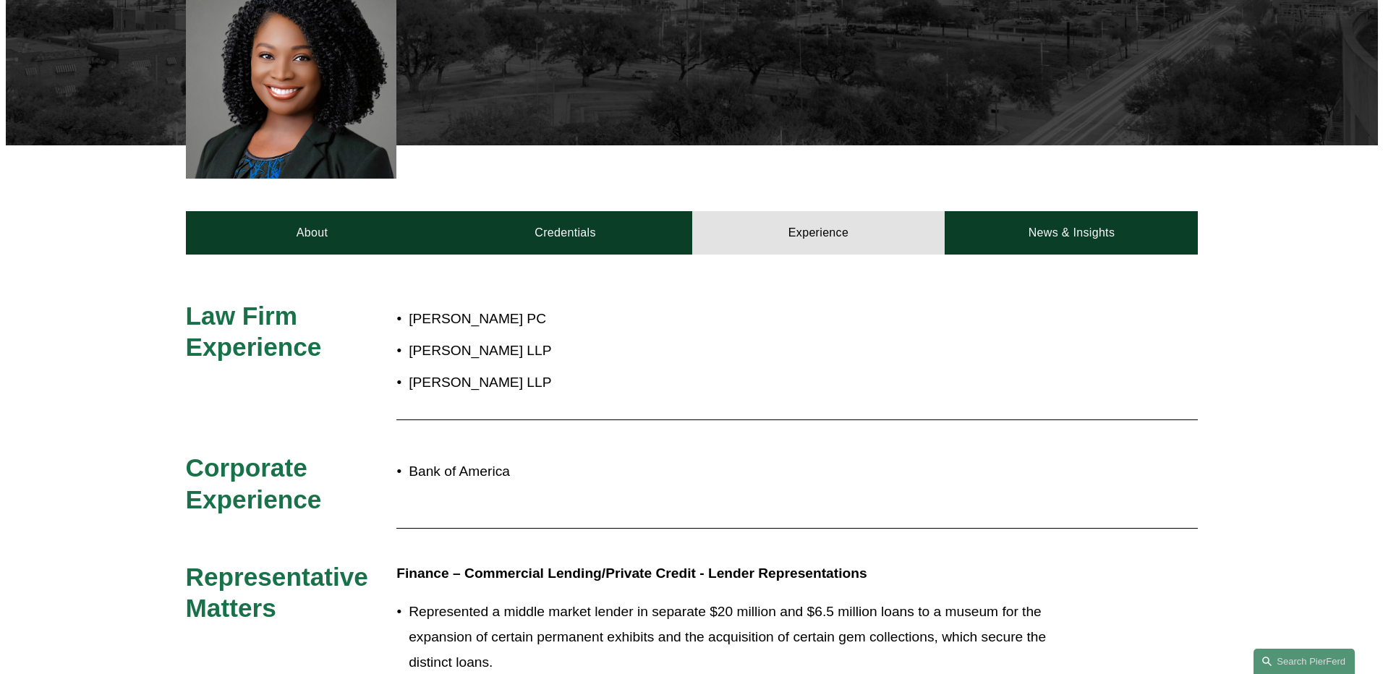
scroll to position [506, 0]
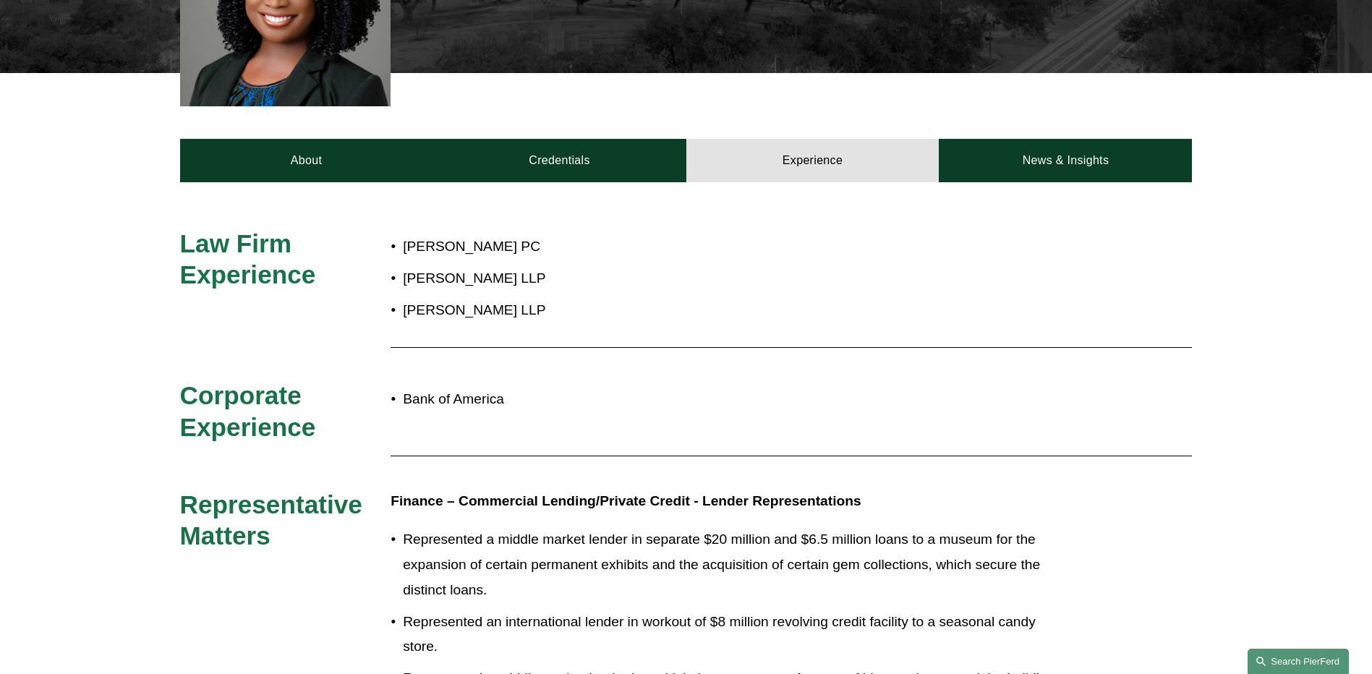
click at [1295, 674] on link "Search this site" at bounding box center [1298, 661] width 101 height 25
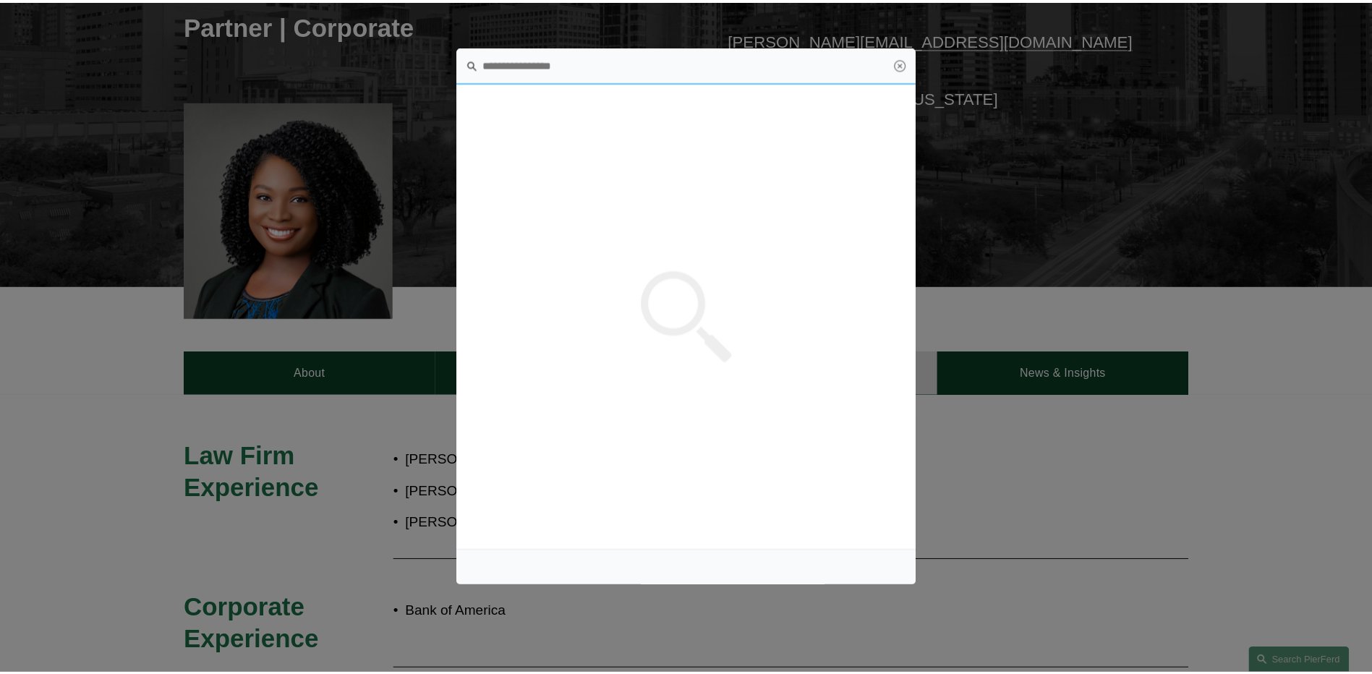
scroll to position [0, 0]
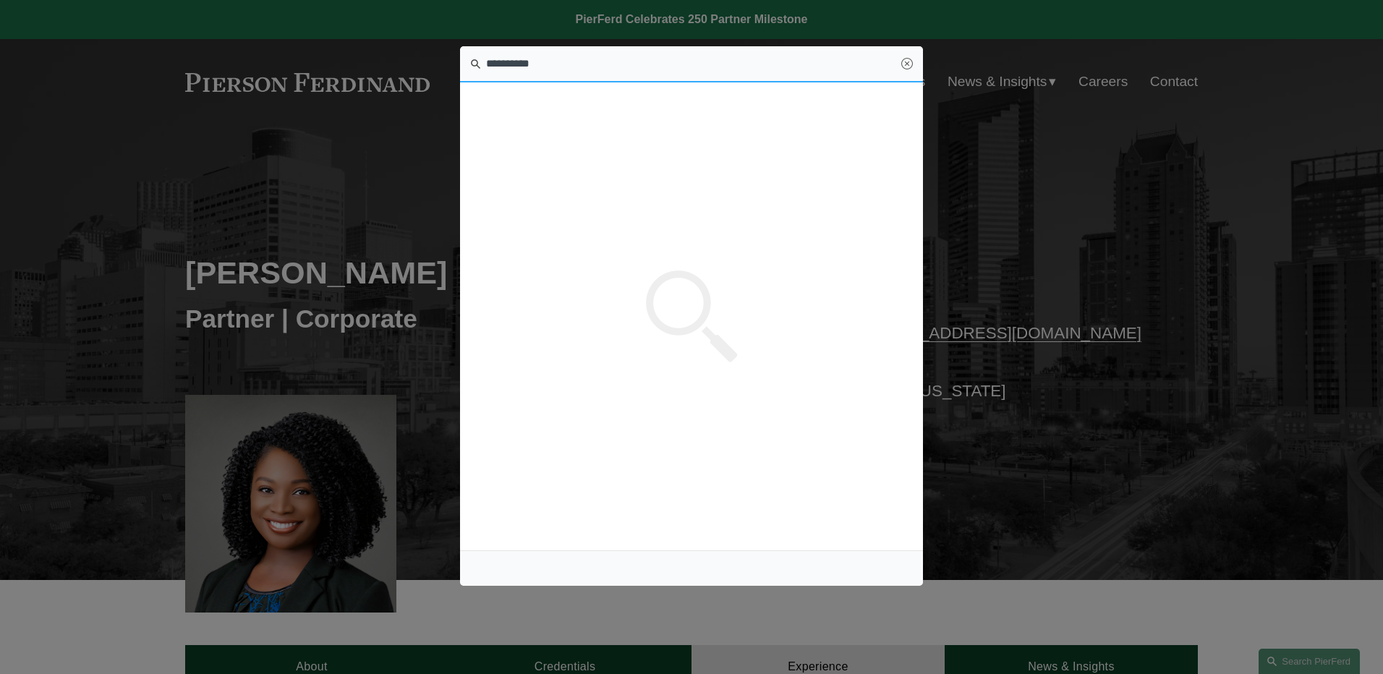
type input "**********"
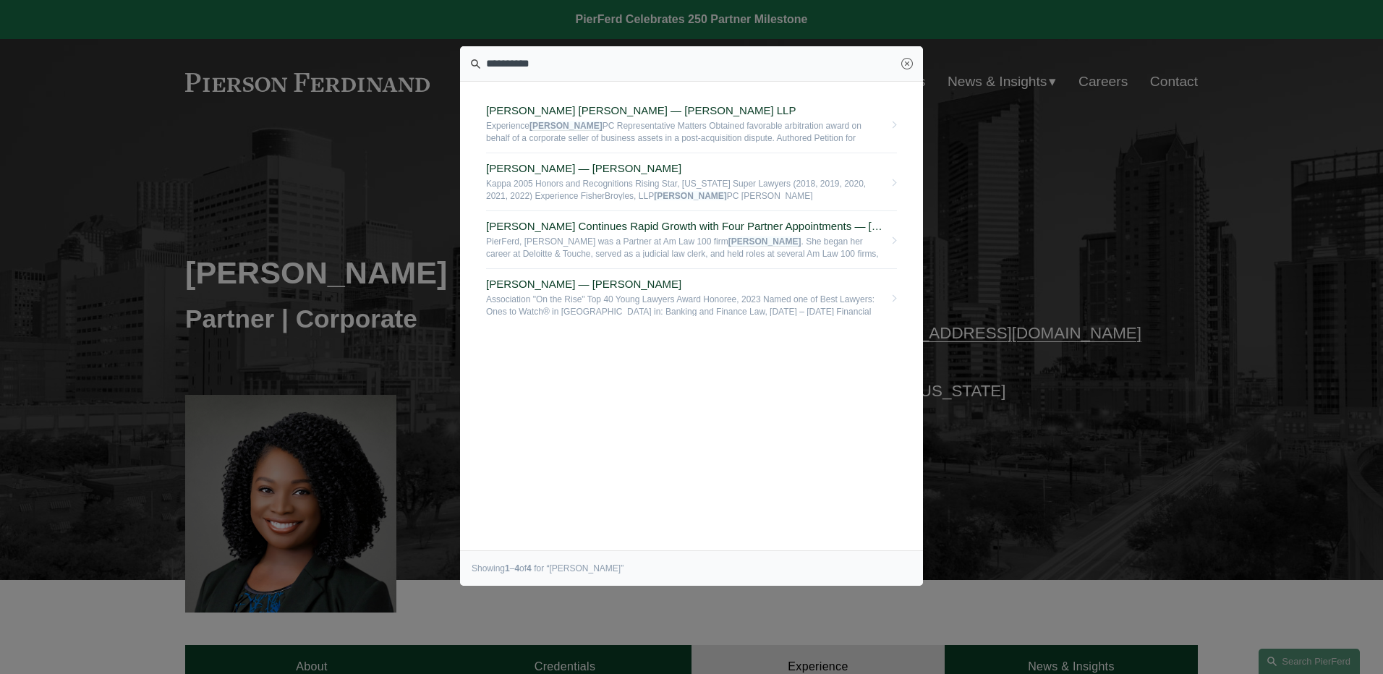
click at [1104, 405] on div at bounding box center [691, 337] width 1383 height 674
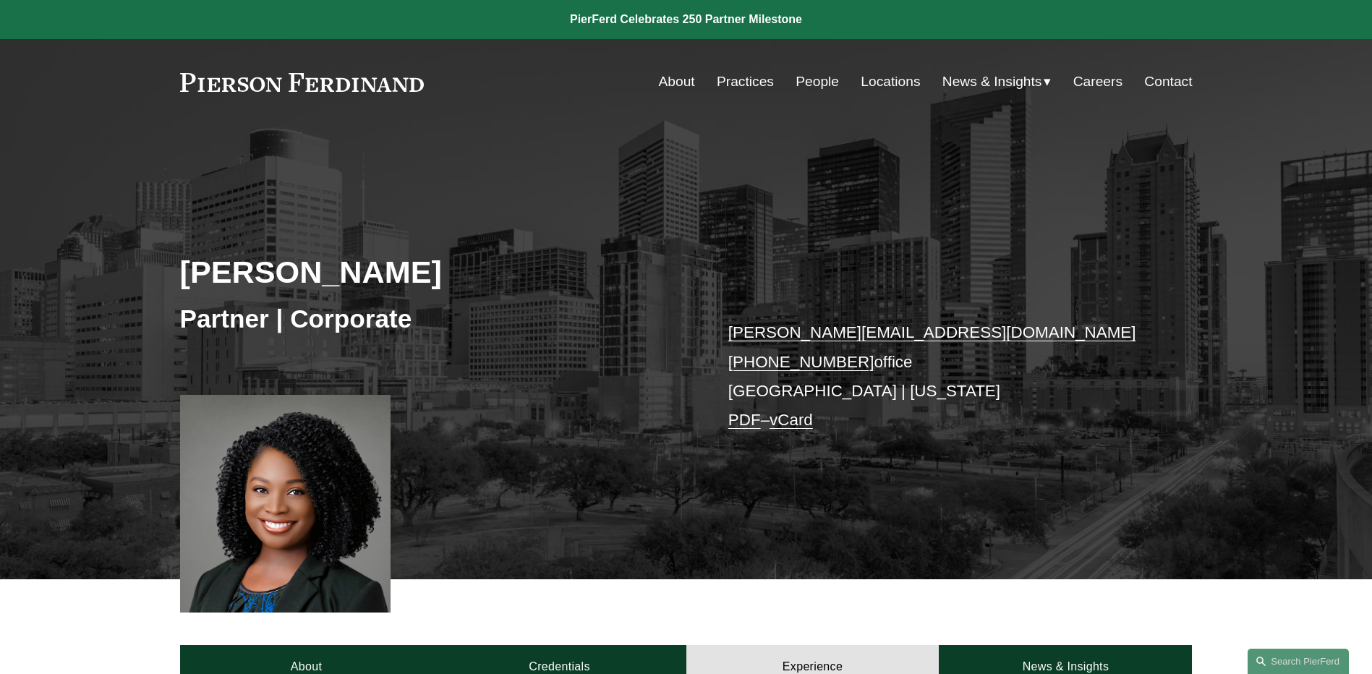
click at [812, 67] on div "Skip to Content About Practices People Locations" at bounding box center [686, 81] width 1372 height 85
click at [812, 80] on link "People" at bounding box center [817, 81] width 43 height 27
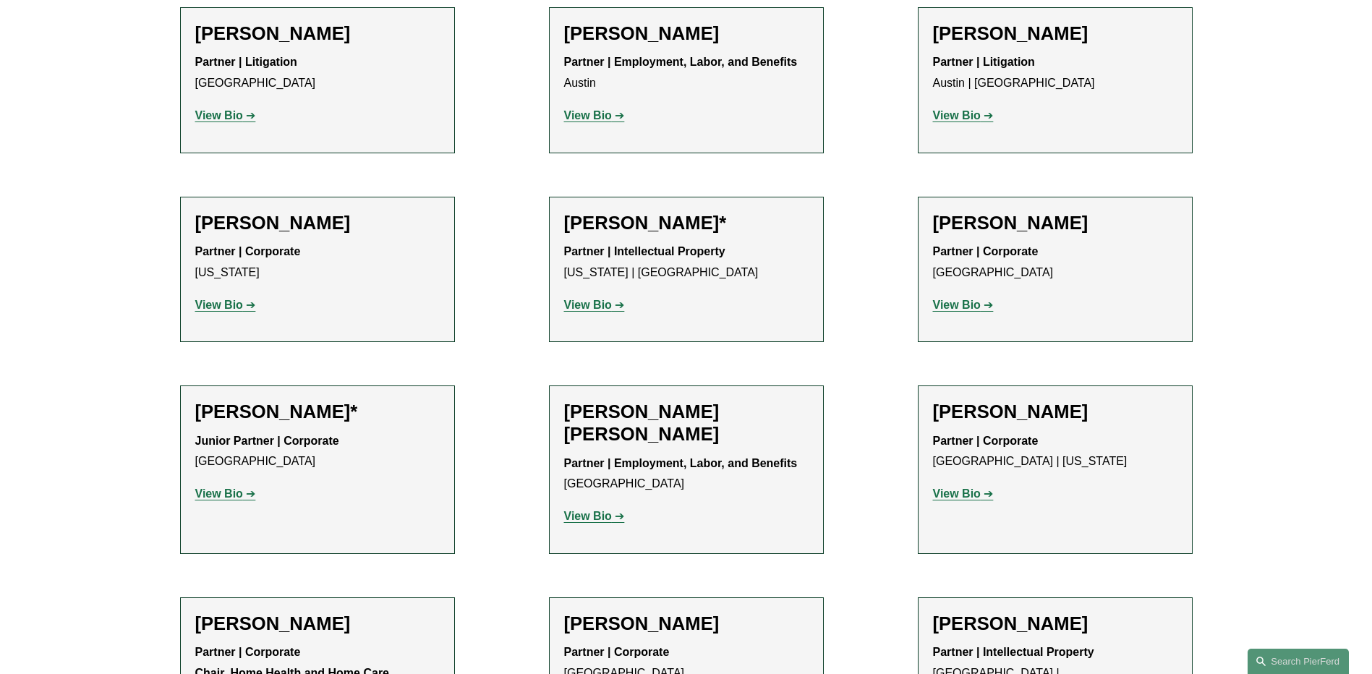
scroll to position [651, 0]
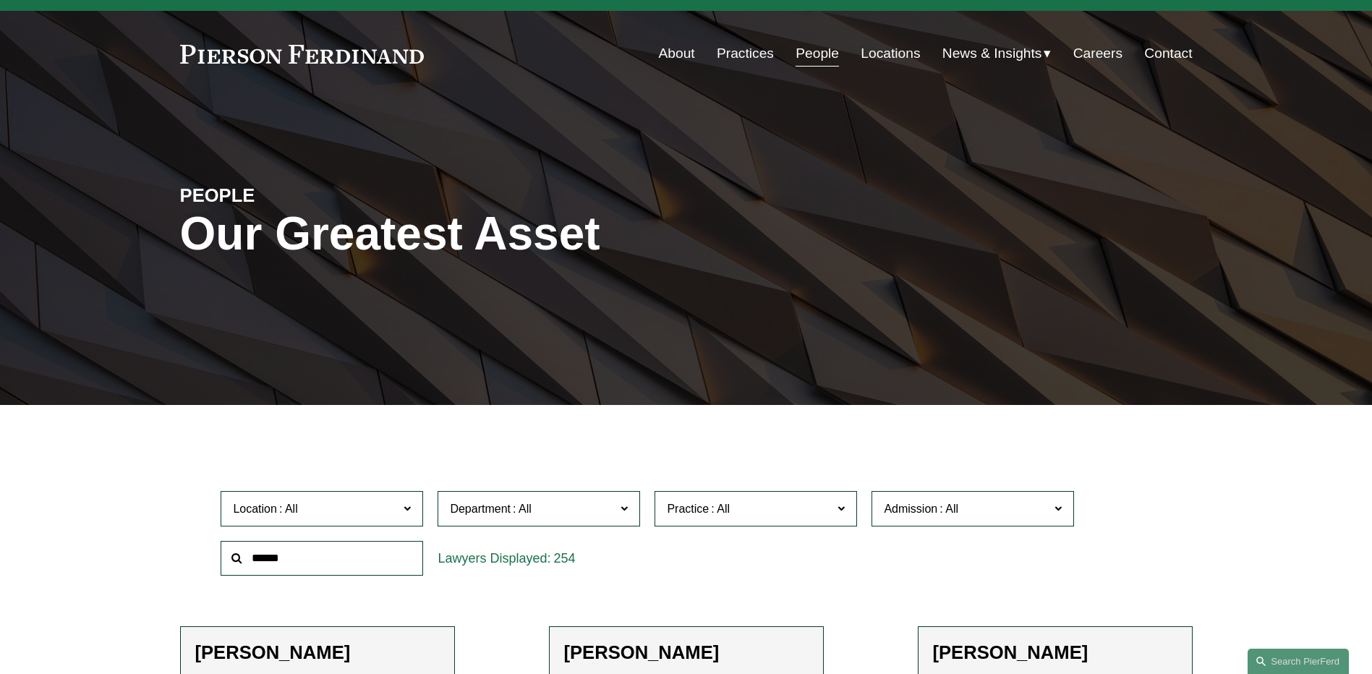
scroll to position [0, 0]
